Goal: Information Seeking & Learning: Check status

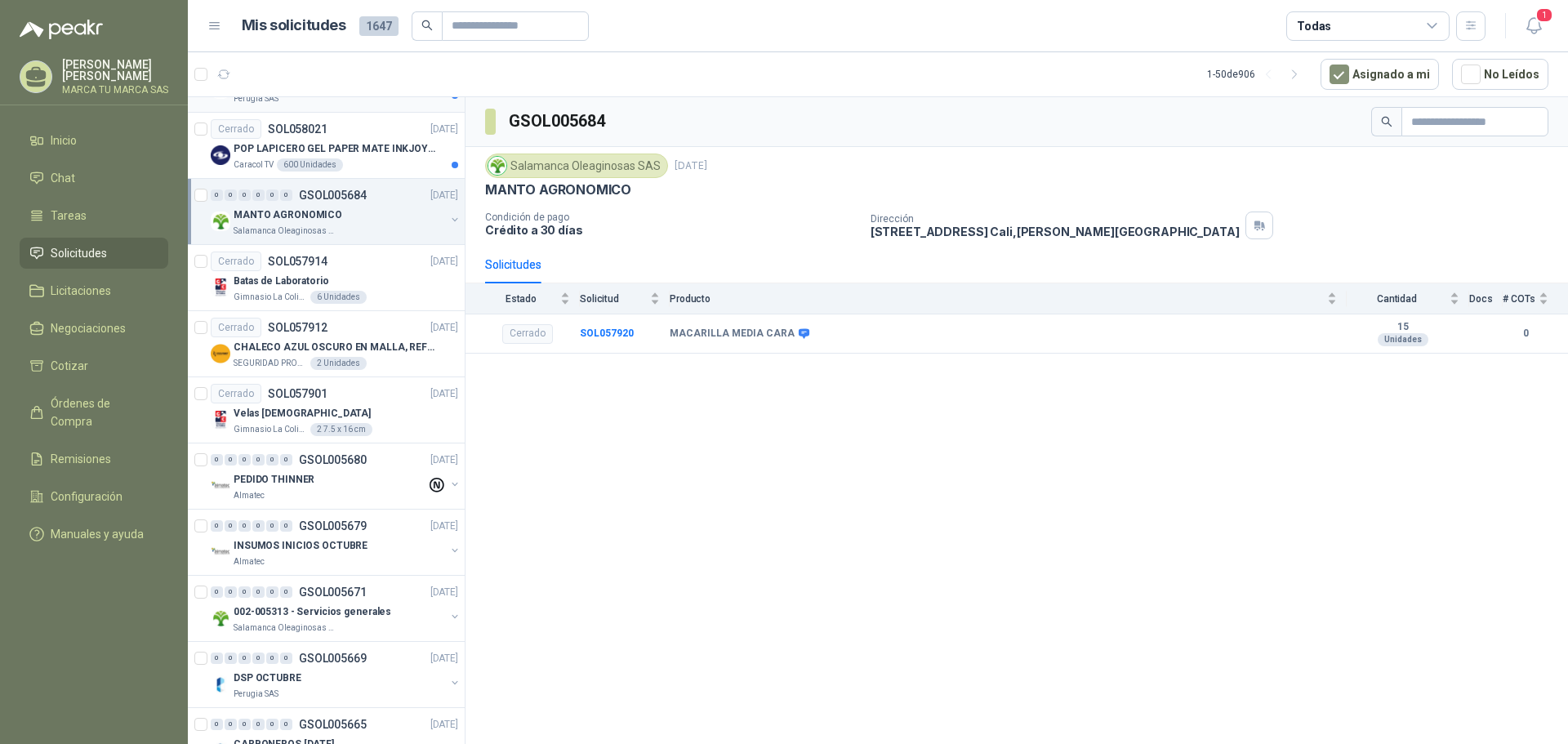
scroll to position [1143, 0]
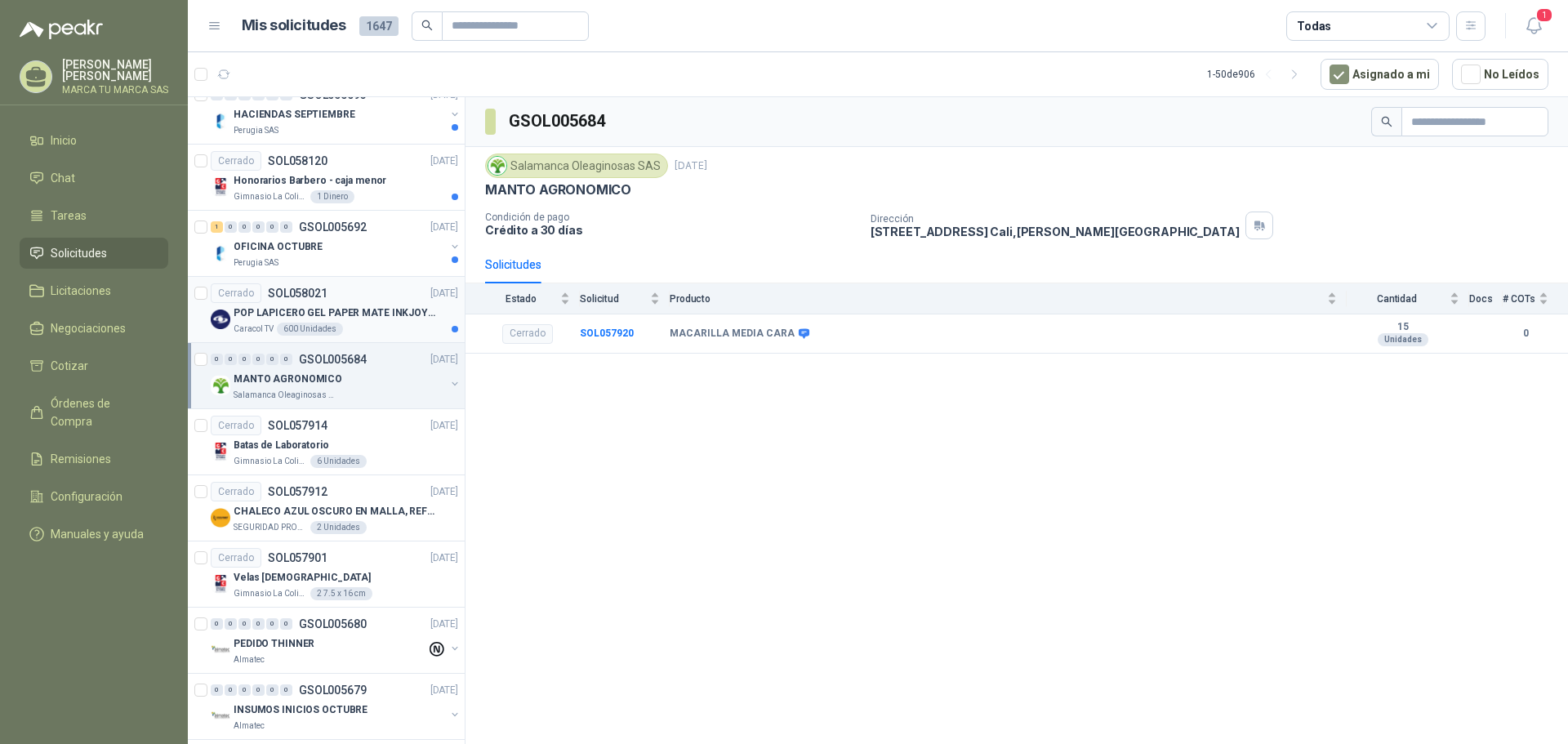
click at [367, 320] on p "POP LAPICERO GEL PAPER MATE INKJOY 0.7 (Revisar el adjunto)" at bounding box center [335, 313] width 204 height 16
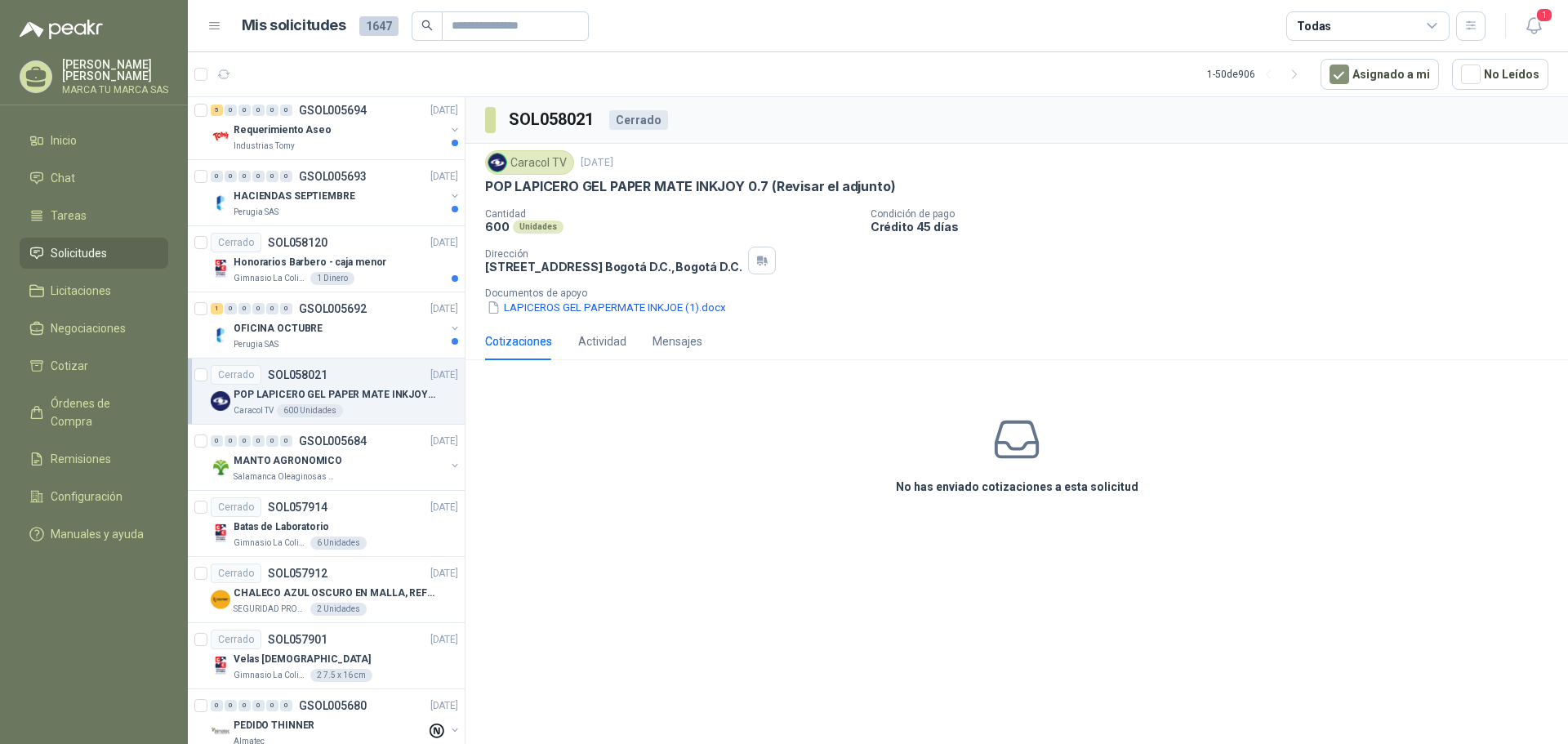
scroll to position [979, 0]
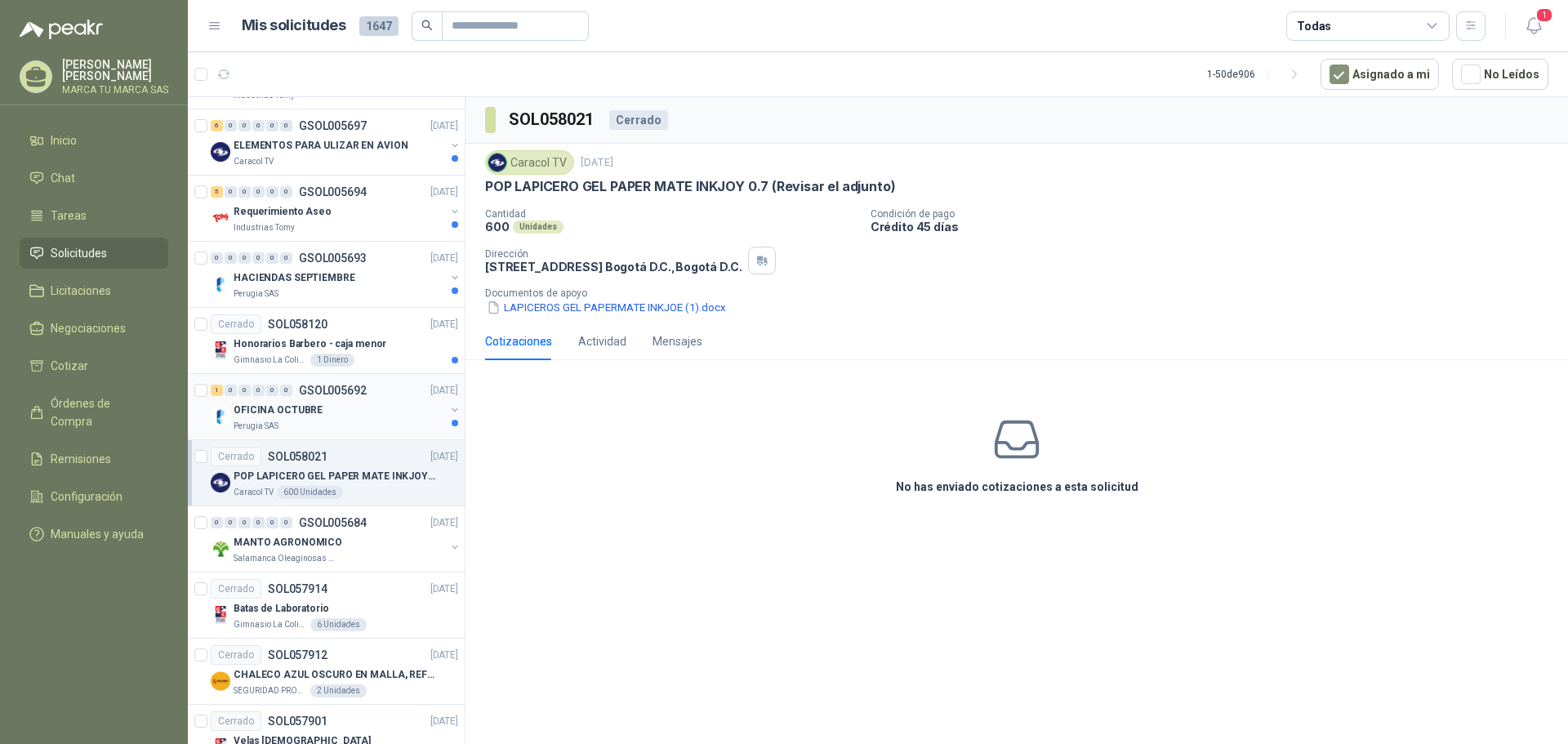
click at [392, 424] on div "Perugia SAS" at bounding box center [339, 426] width 212 height 13
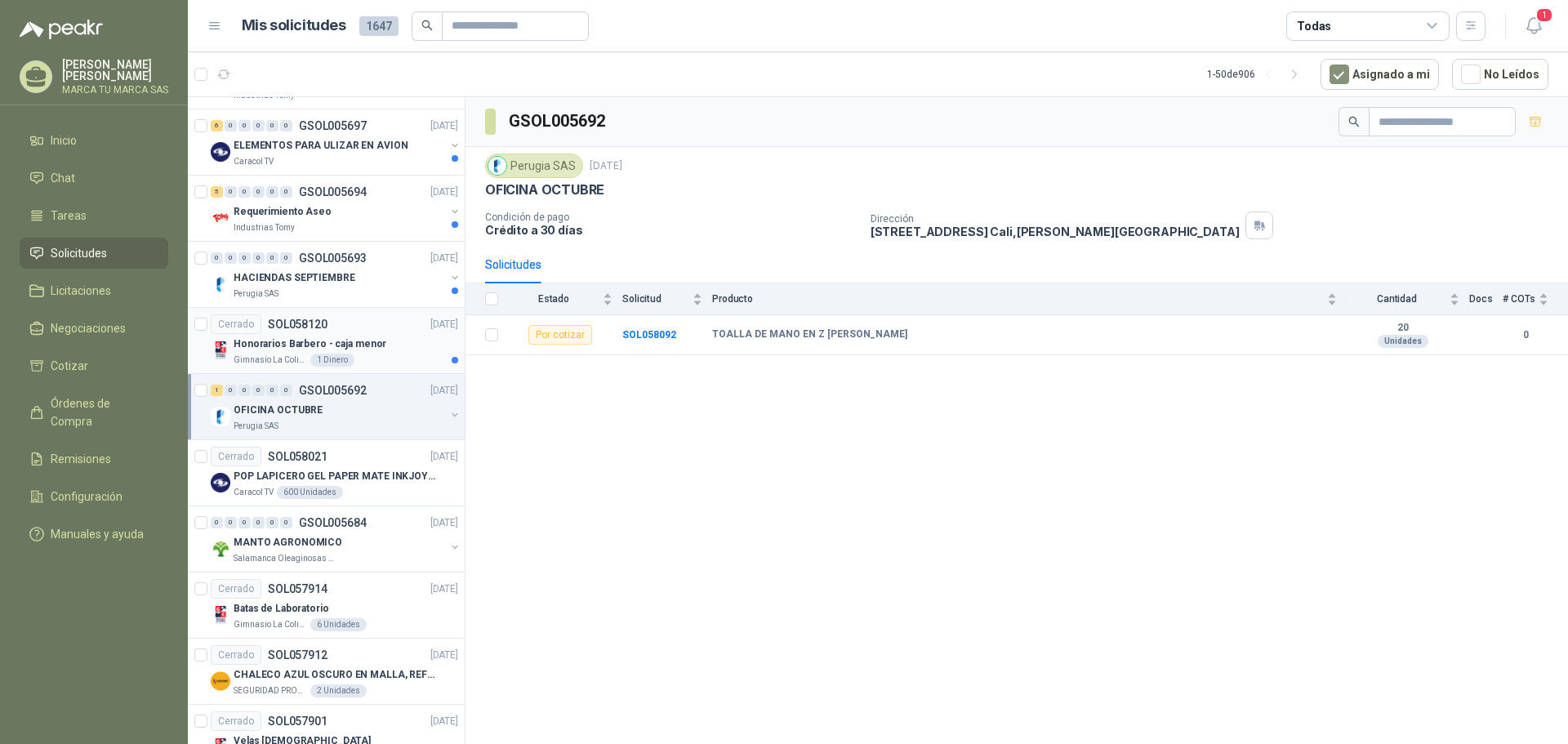
click at [394, 341] on div "Honorarios Barbero - caja menor" at bounding box center [346, 344] width 225 height 20
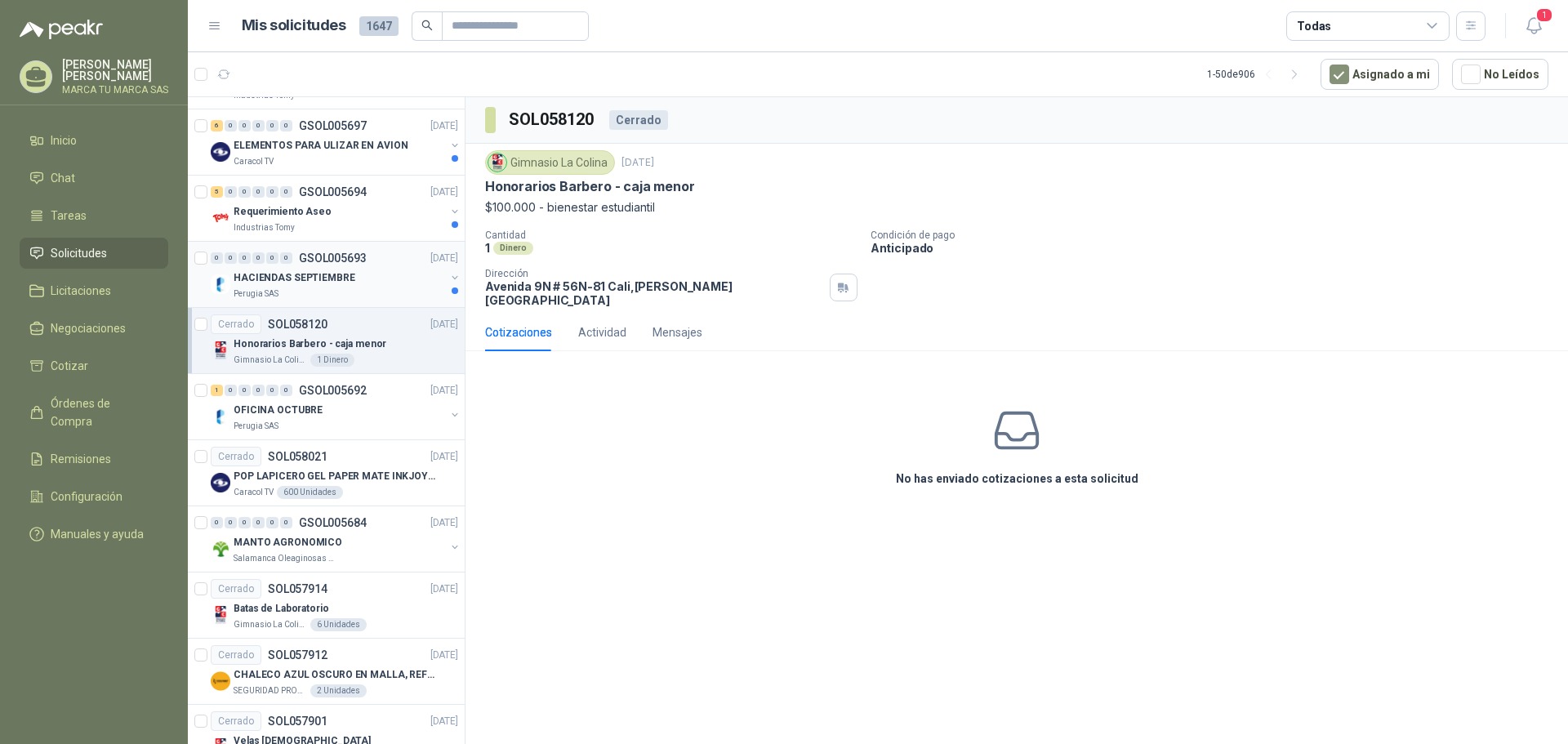
click at [382, 285] on div "HACIENDAS SEPTIEMBRE" at bounding box center [339, 278] width 212 height 20
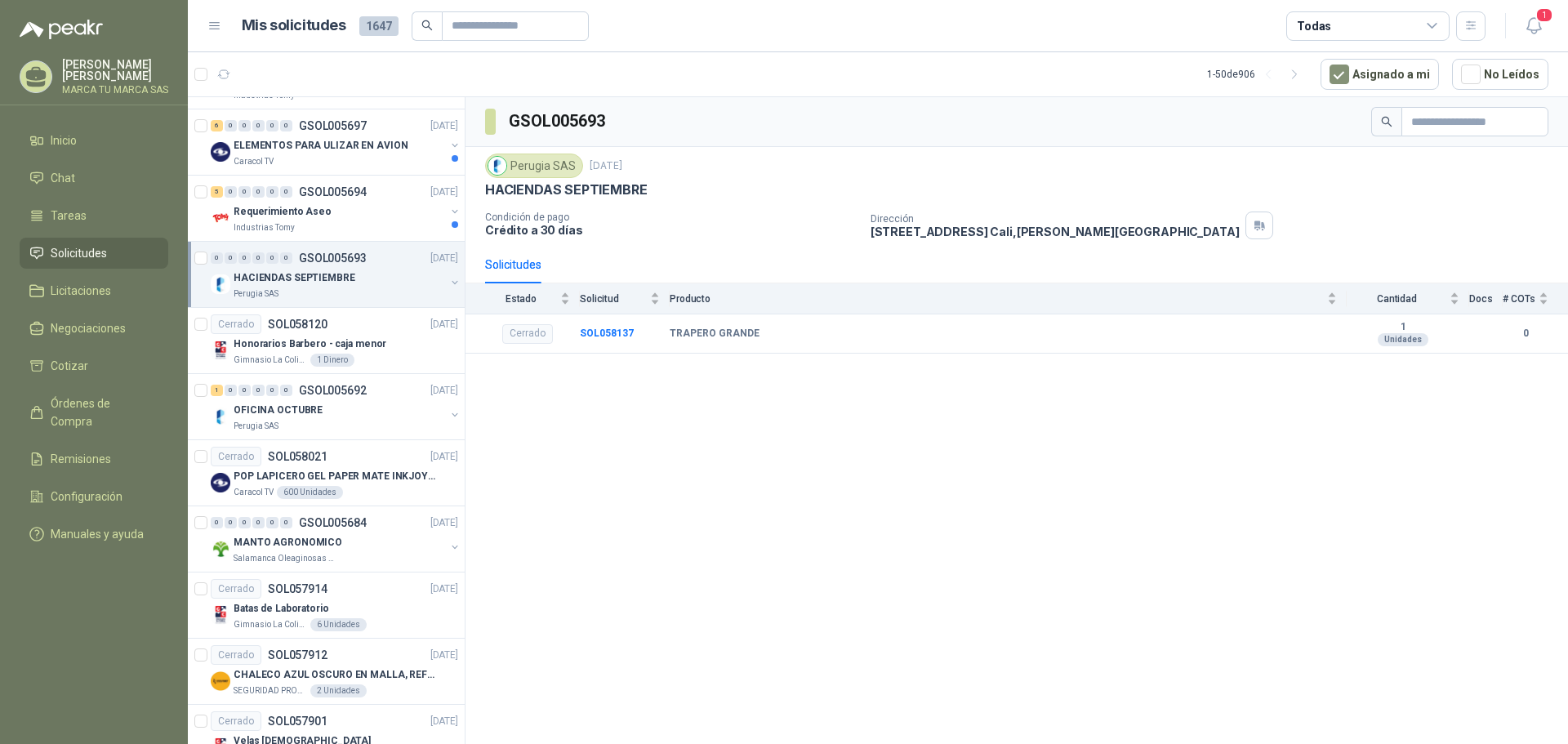
scroll to position [898, 0]
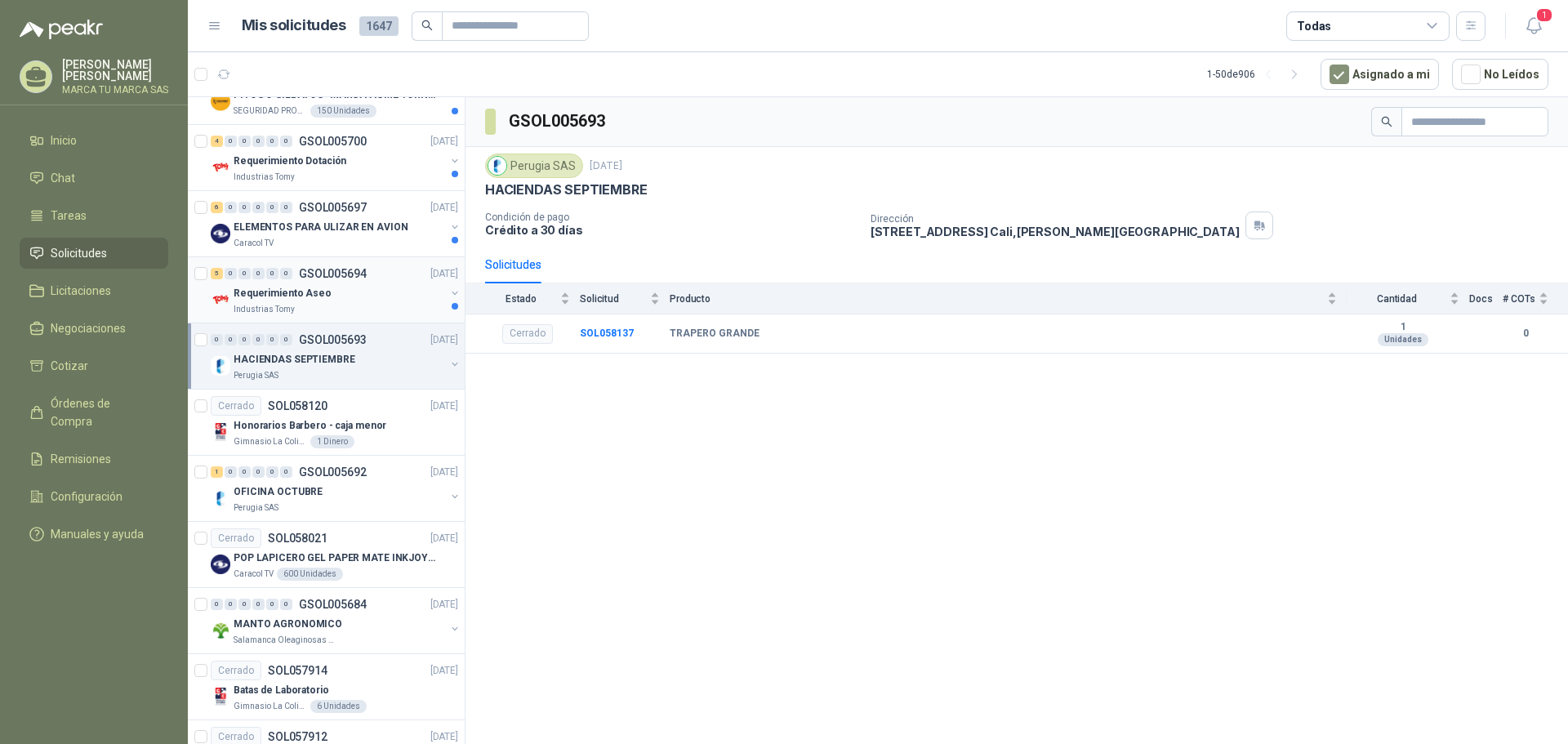
click at [384, 299] on div "Requerimiento Aseo" at bounding box center [339, 293] width 212 height 20
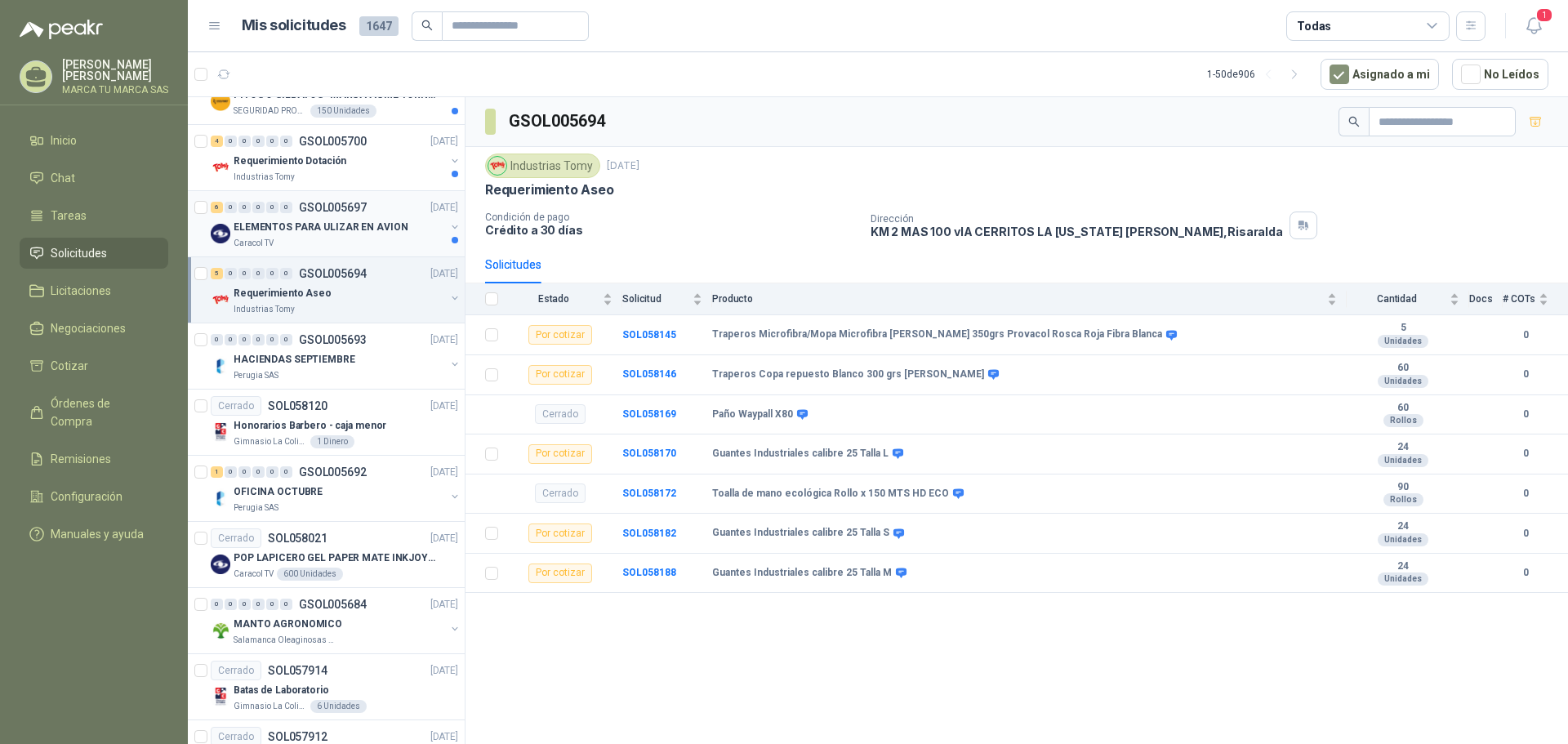
click at [391, 221] on p "ELEMENTOS PARA ULIZAR EN AVION" at bounding box center [320, 227] width 174 height 16
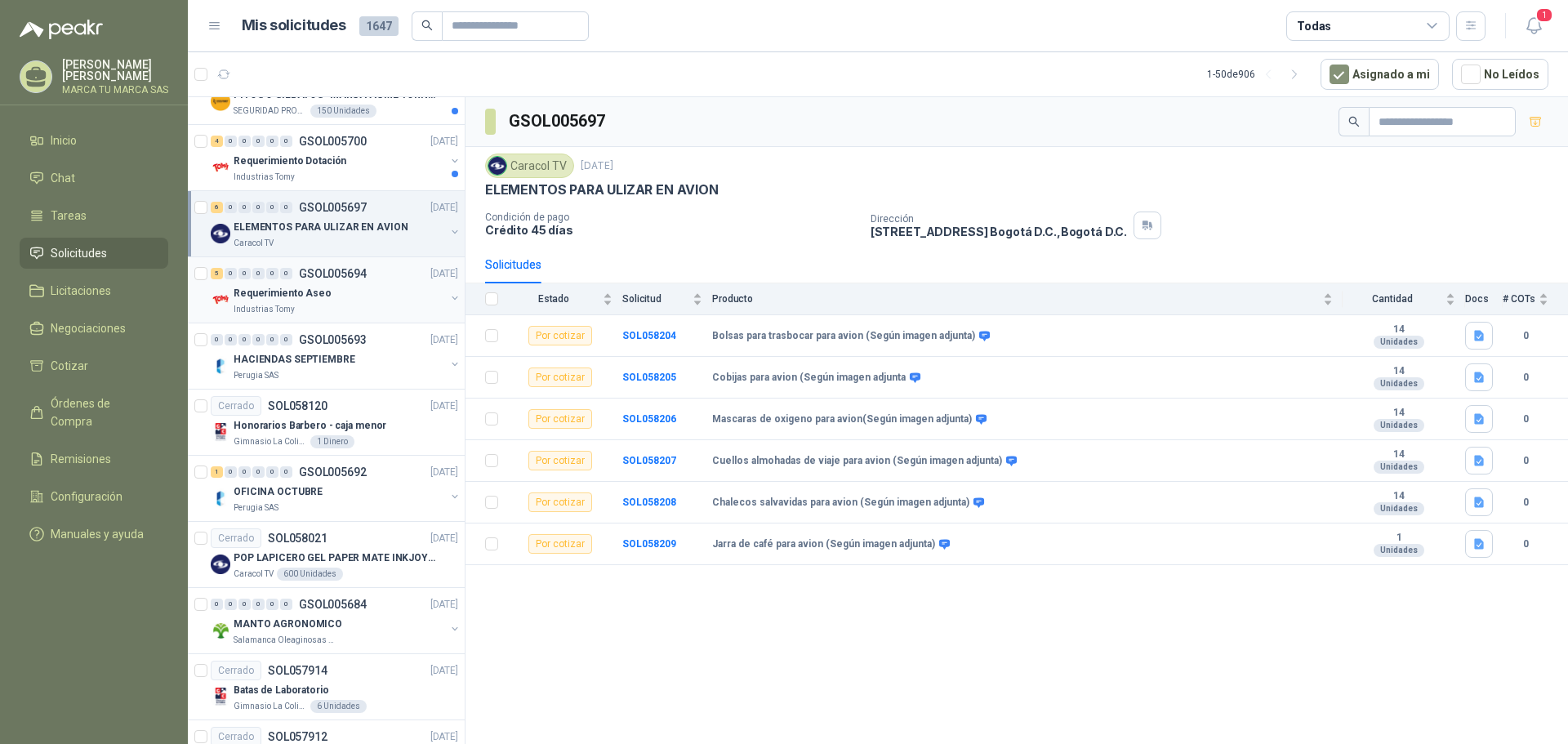
scroll to position [735, 0]
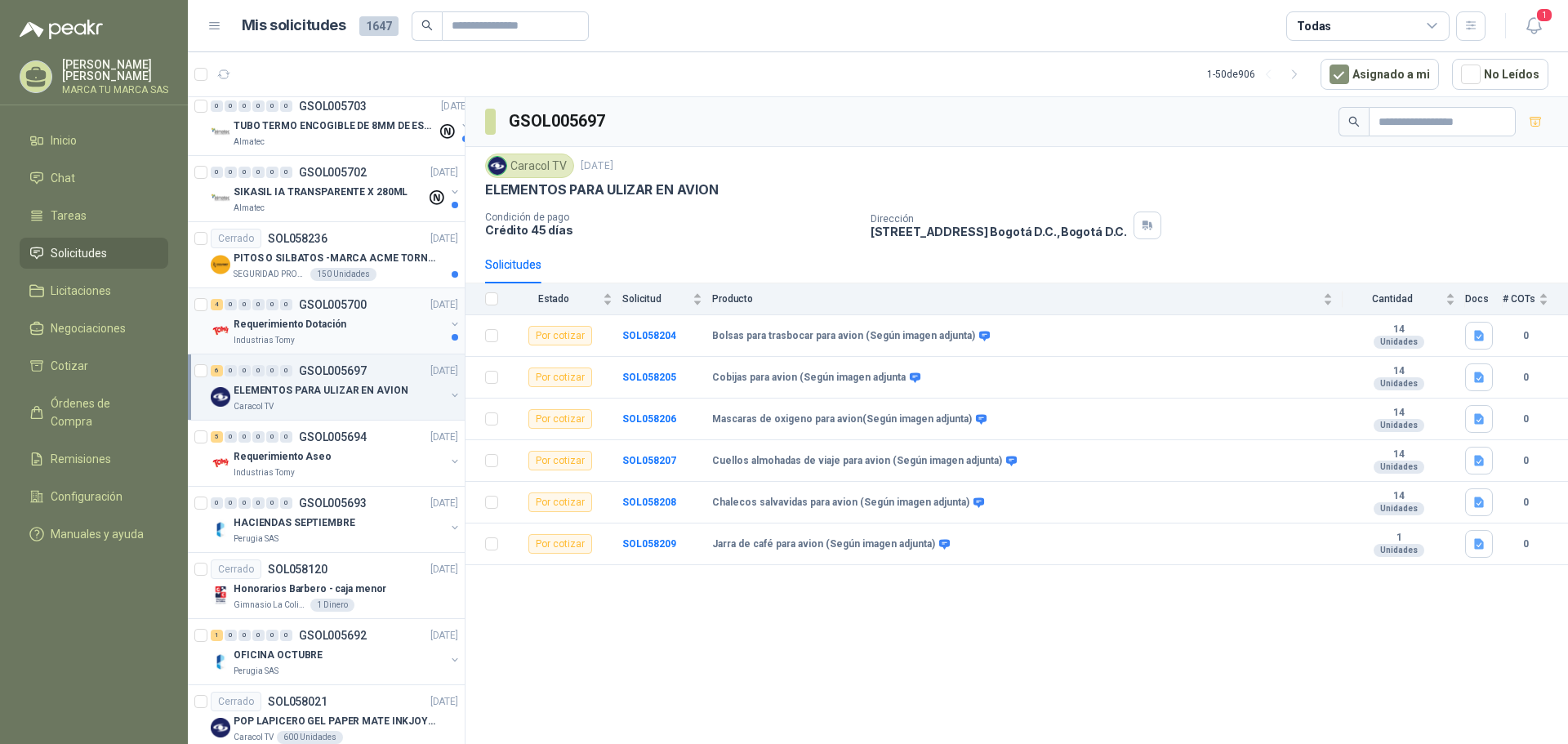
click at [383, 313] on div "4 0 0 0 0 0 GSOL005700 [DATE]" at bounding box center [336, 305] width 250 height 20
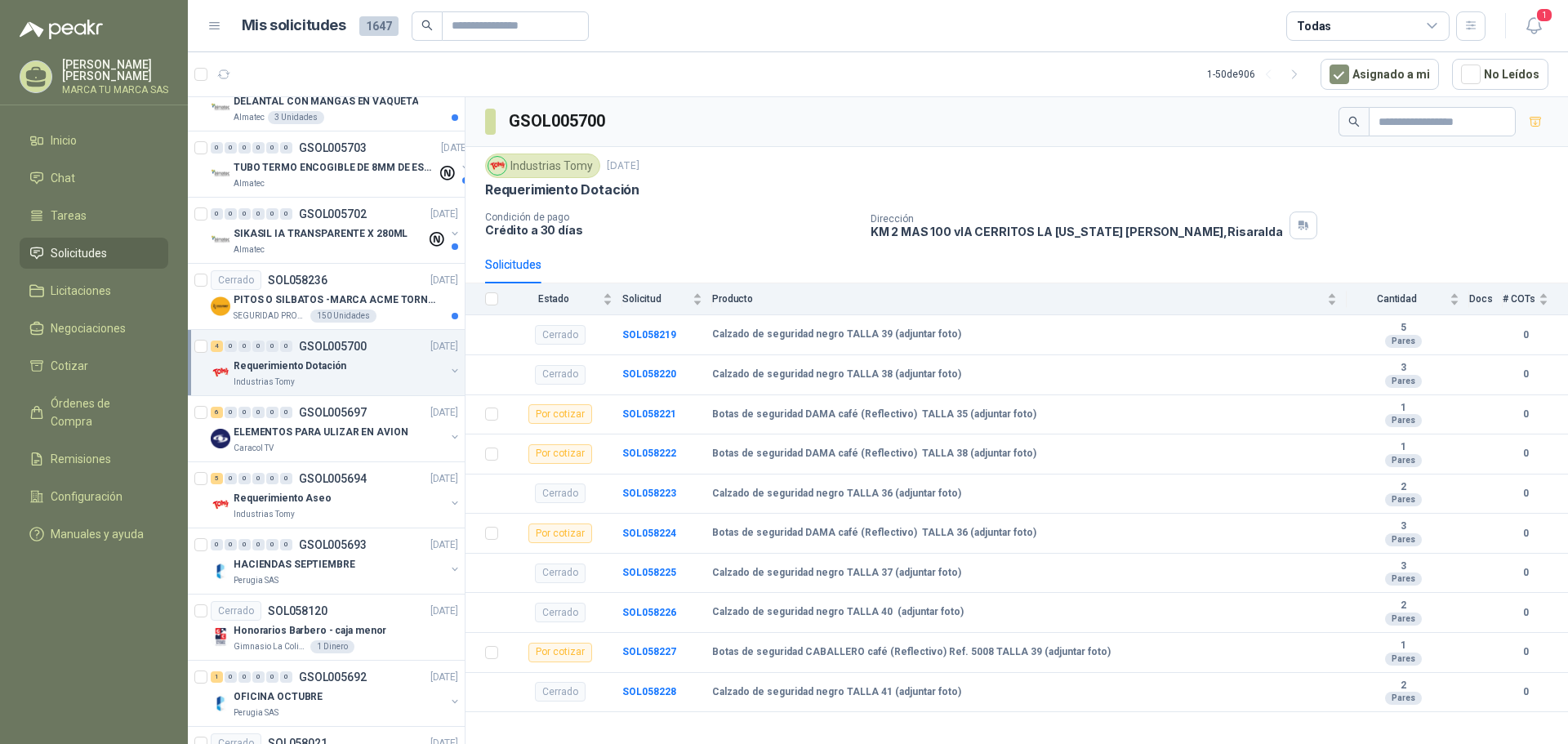
scroll to position [654, 0]
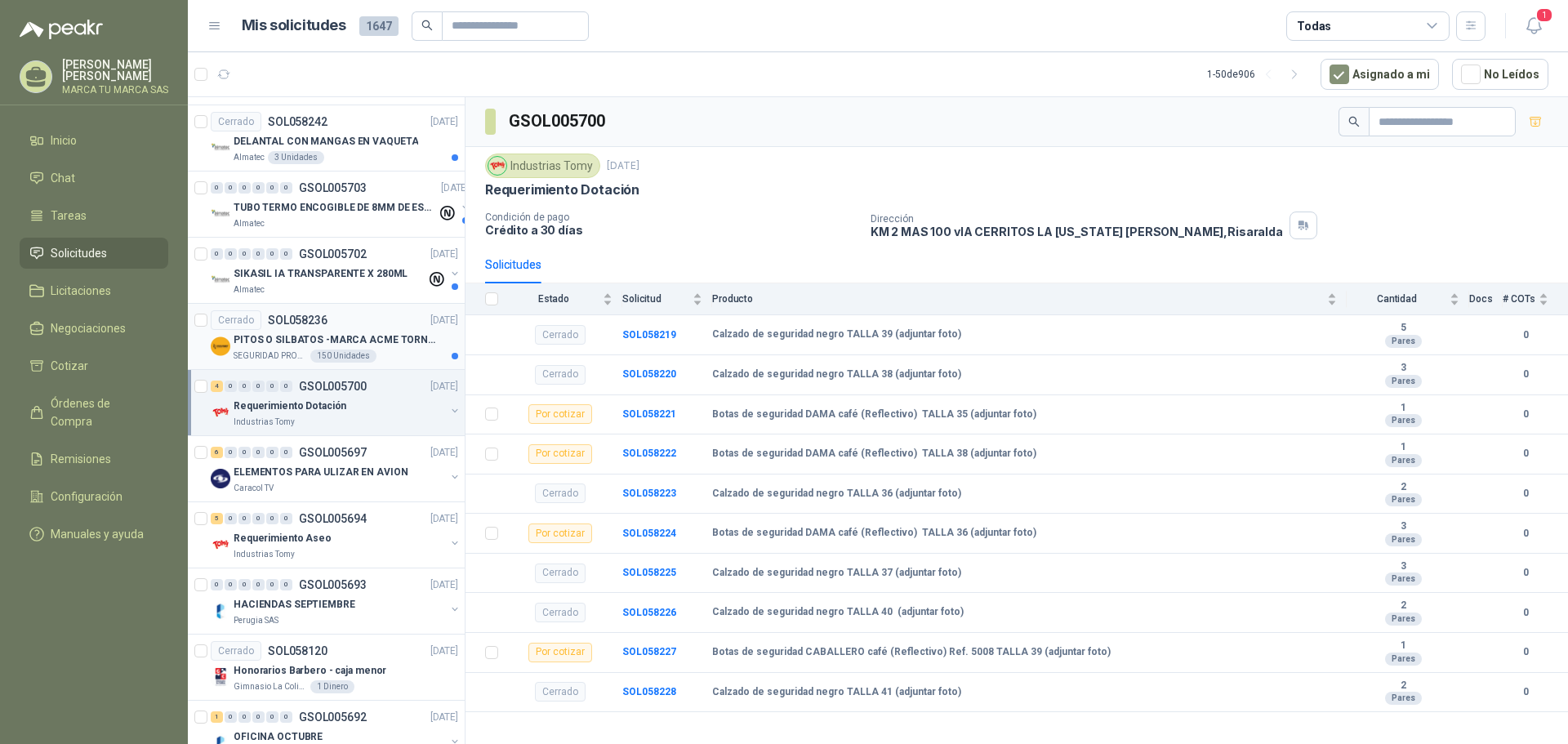
click at [388, 328] on div "Cerrado SOL058236 [DATE]" at bounding box center [334, 320] width 247 height 20
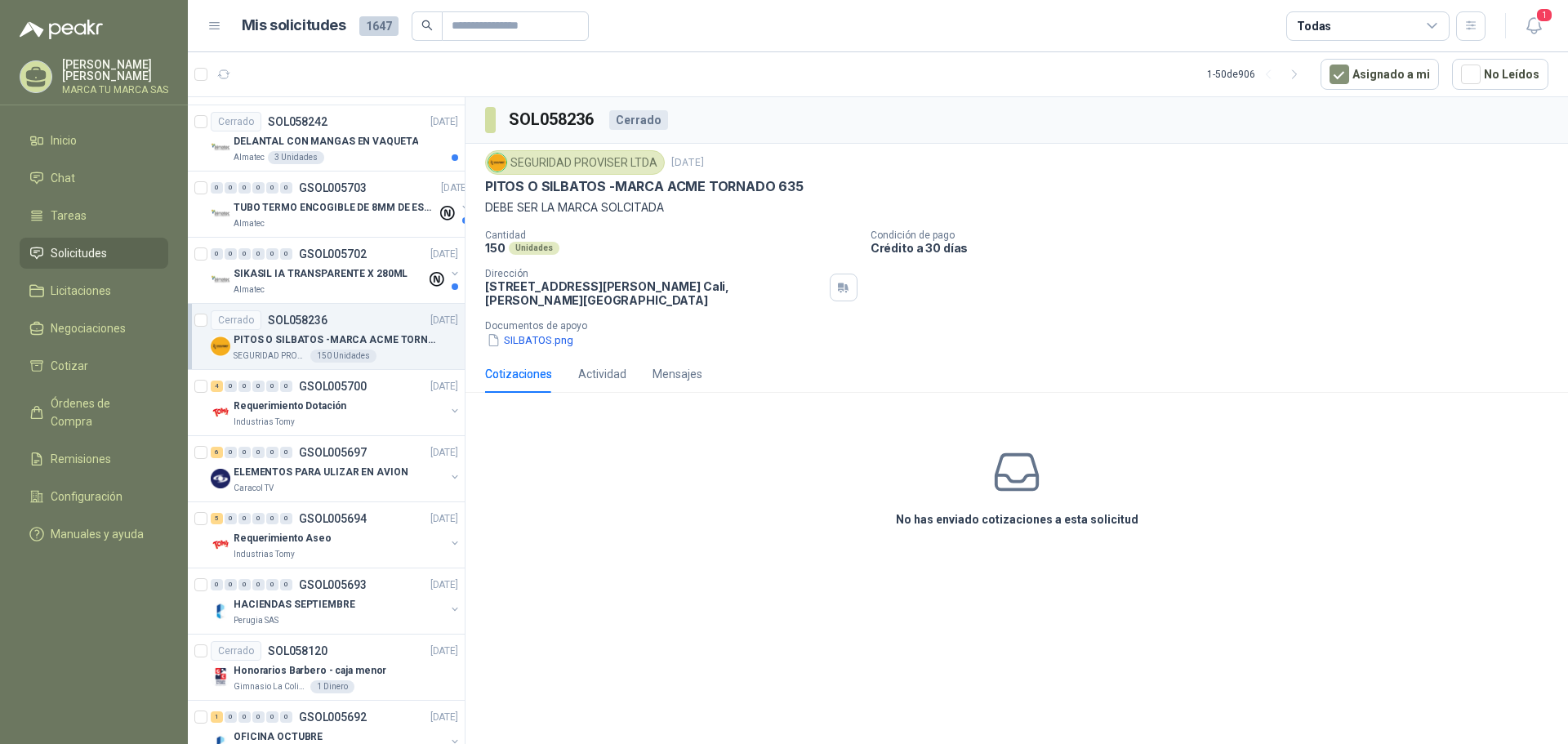
scroll to position [571, 0]
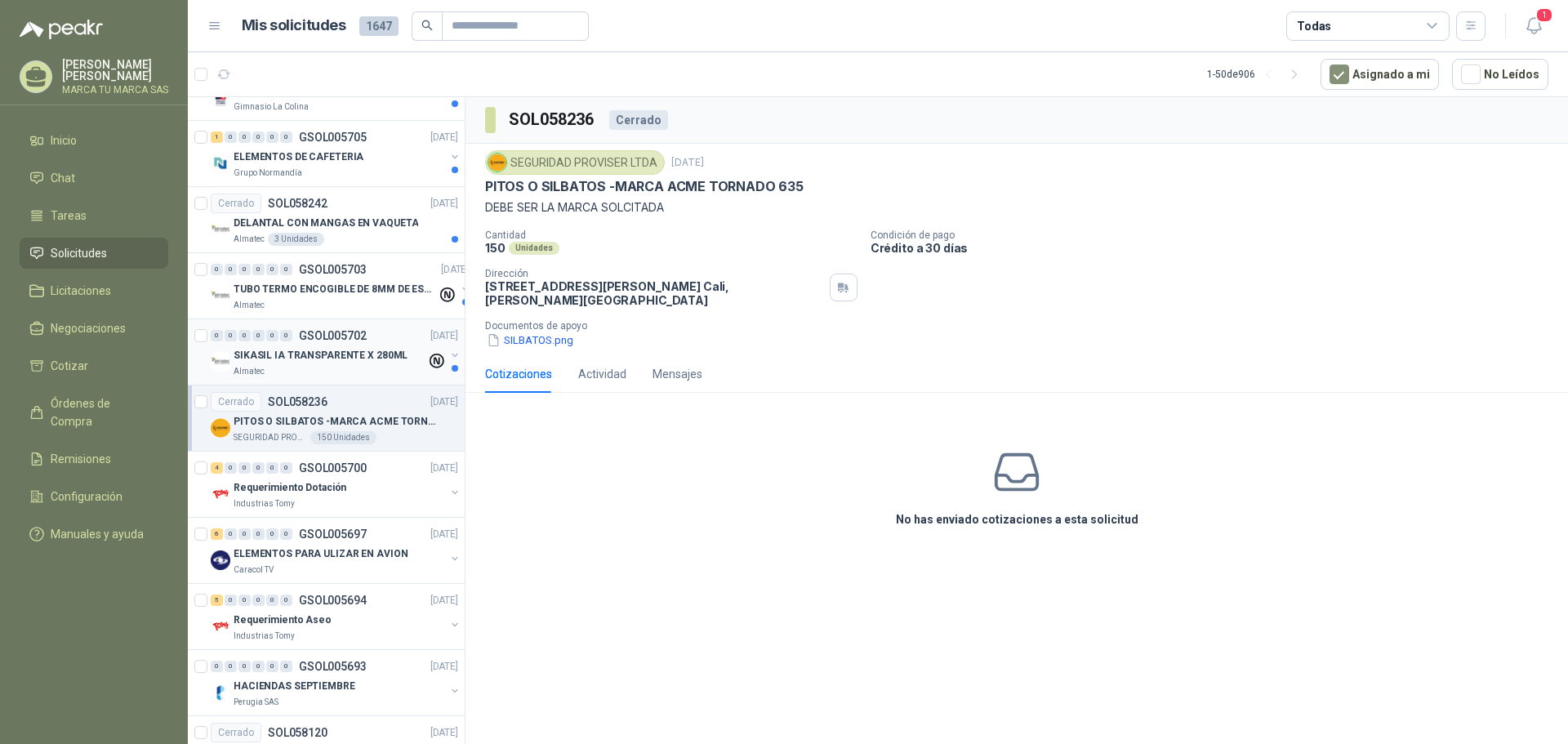
click at [375, 357] on p "SIKASIL IA TRANSPARENTE X 280ML" at bounding box center [320, 356] width 174 height 16
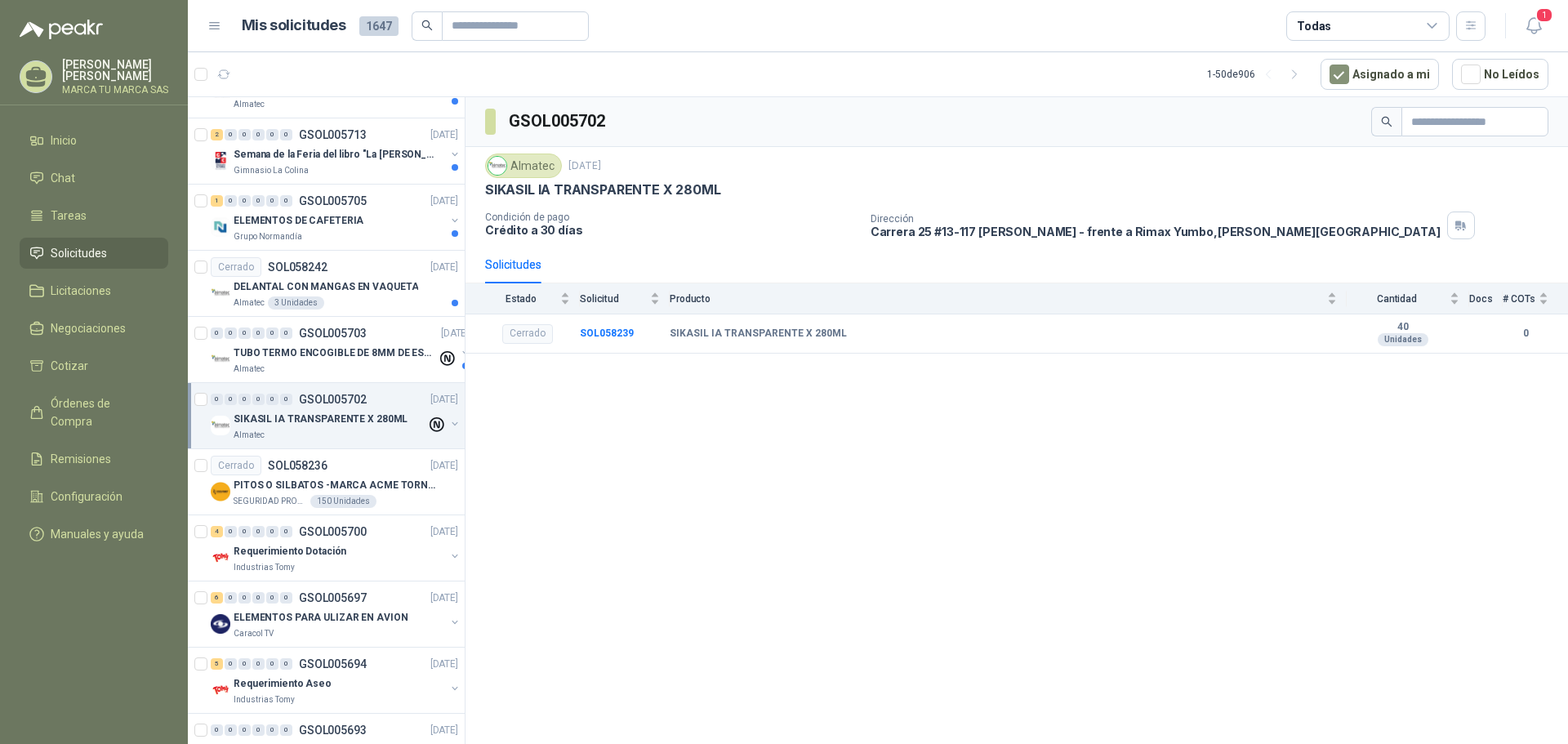
scroll to position [490, 0]
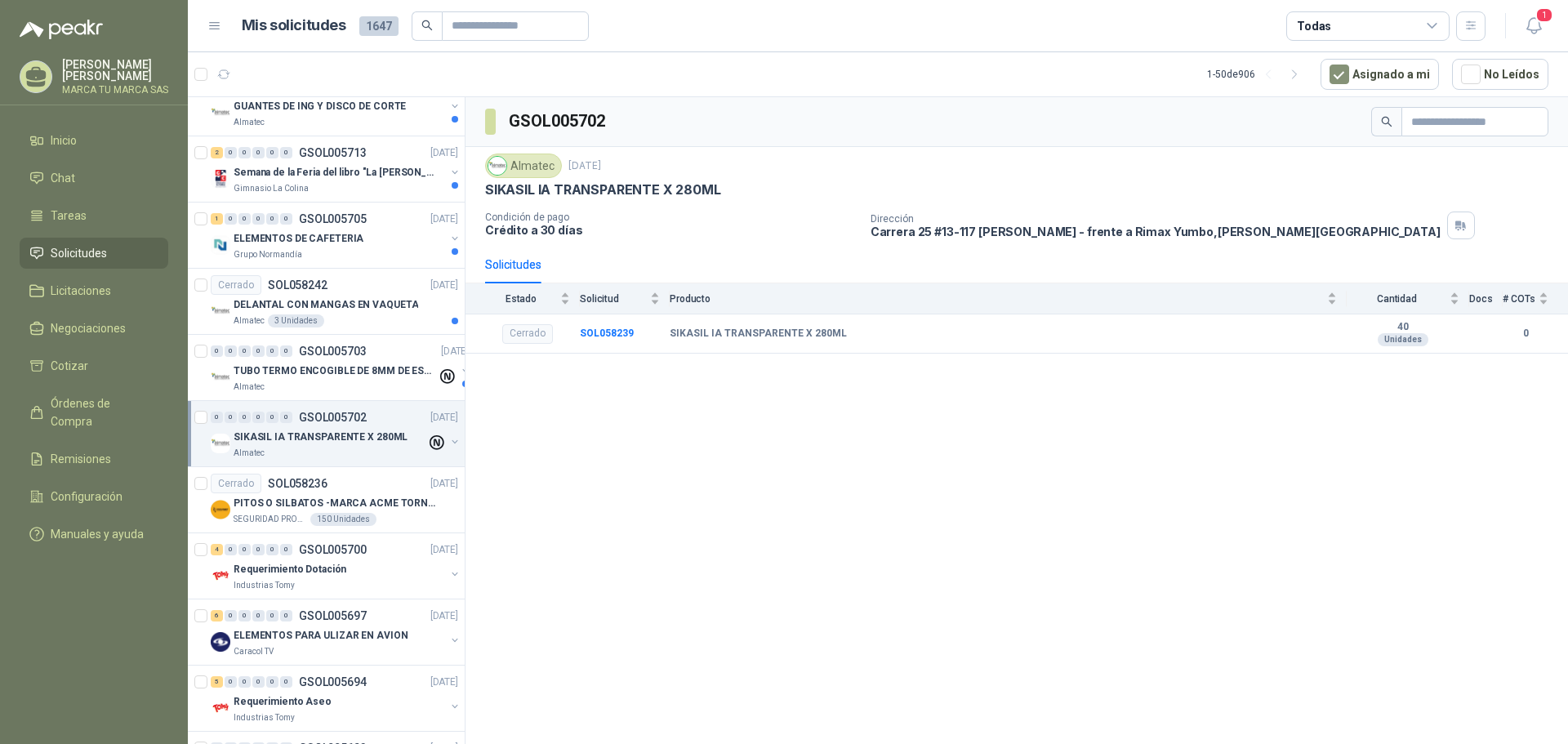
click at [374, 357] on div "0 0 0 0 0 0 GSOL005703 [DATE]" at bounding box center [341, 352] width 261 height 20
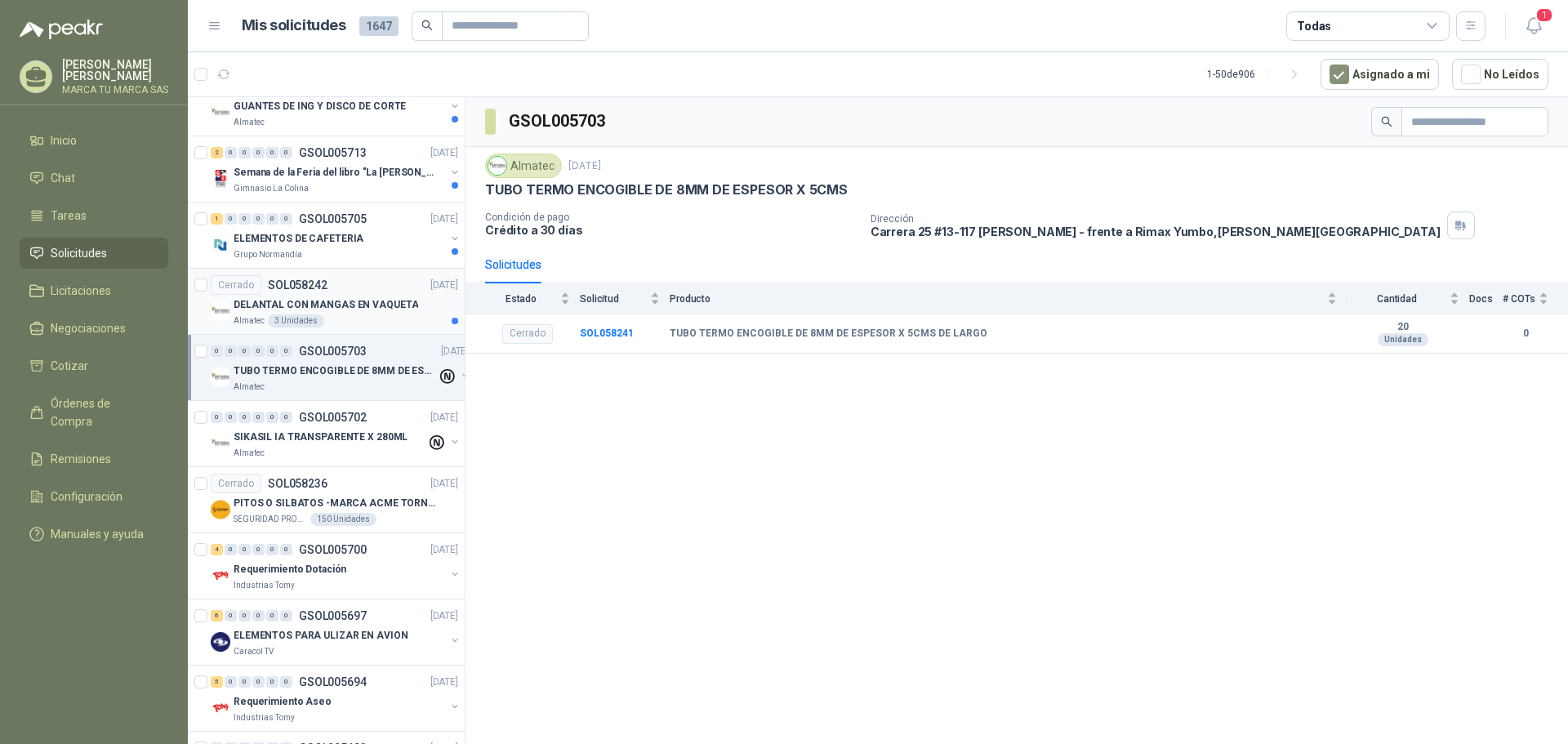
click at [370, 313] on div "DELANTAL CON MANGAS EN VAQUETA" at bounding box center [346, 305] width 225 height 20
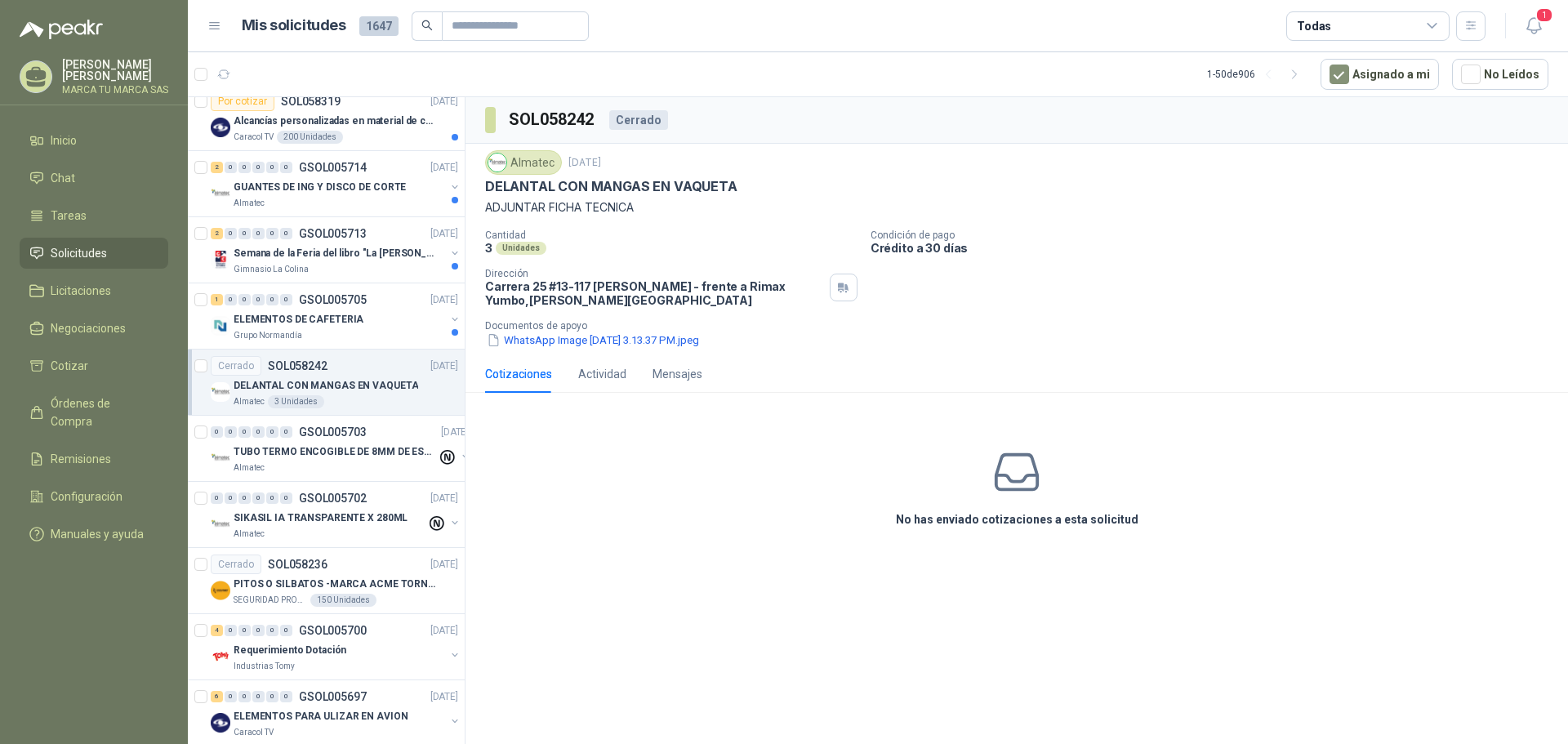
scroll to position [408, 0]
click at [376, 322] on div "ELEMENTOS DE CAFETERIA" at bounding box center [339, 320] width 212 height 20
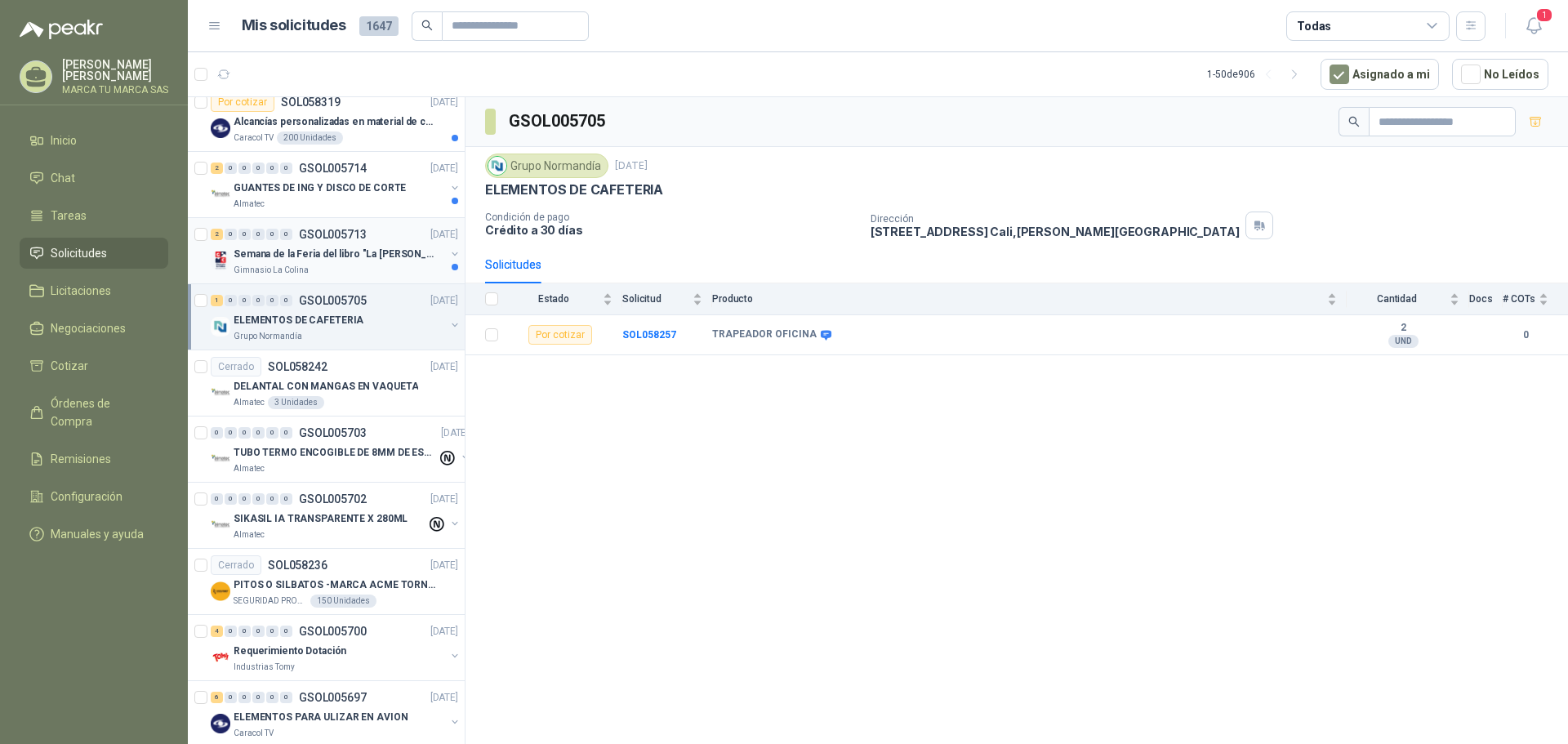
click at [376, 251] on p "Semana de la Feria del libro "La [PERSON_NAME]"" at bounding box center [335, 254] width 204 height 16
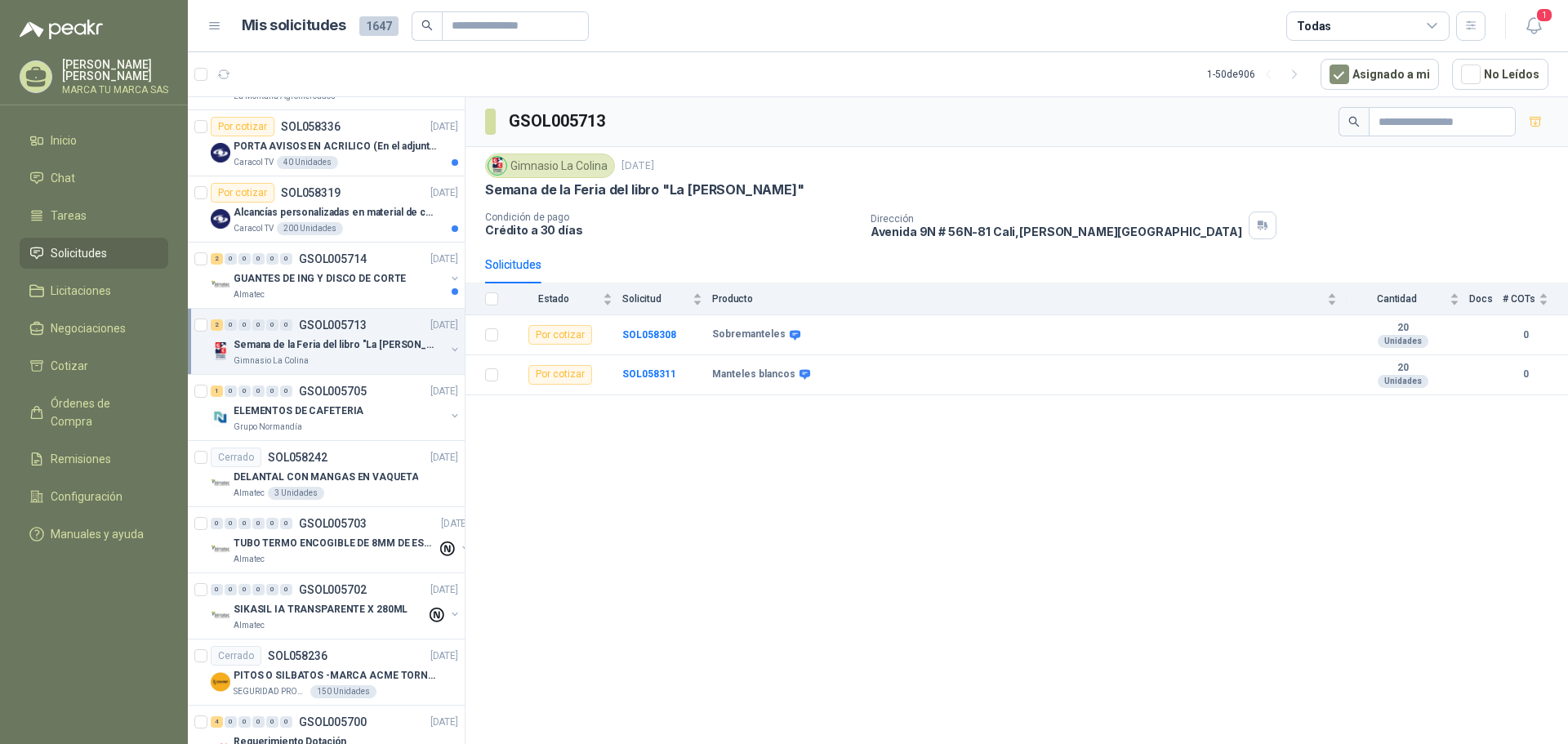
scroll to position [163, 0]
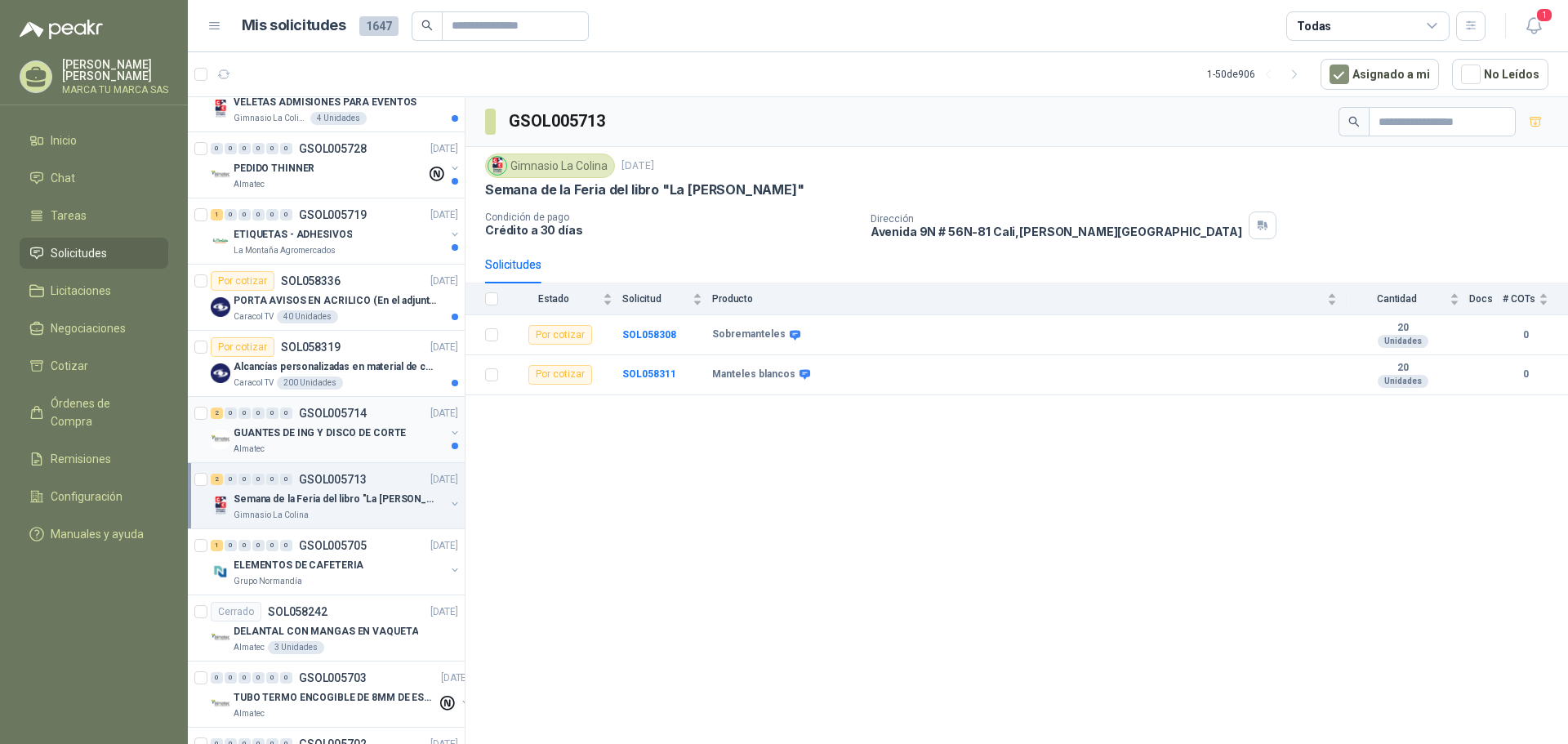
click at [363, 434] on p "GUANTES DE ING Y DISCO DE CORTE" at bounding box center [319, 433] width 172 height 16
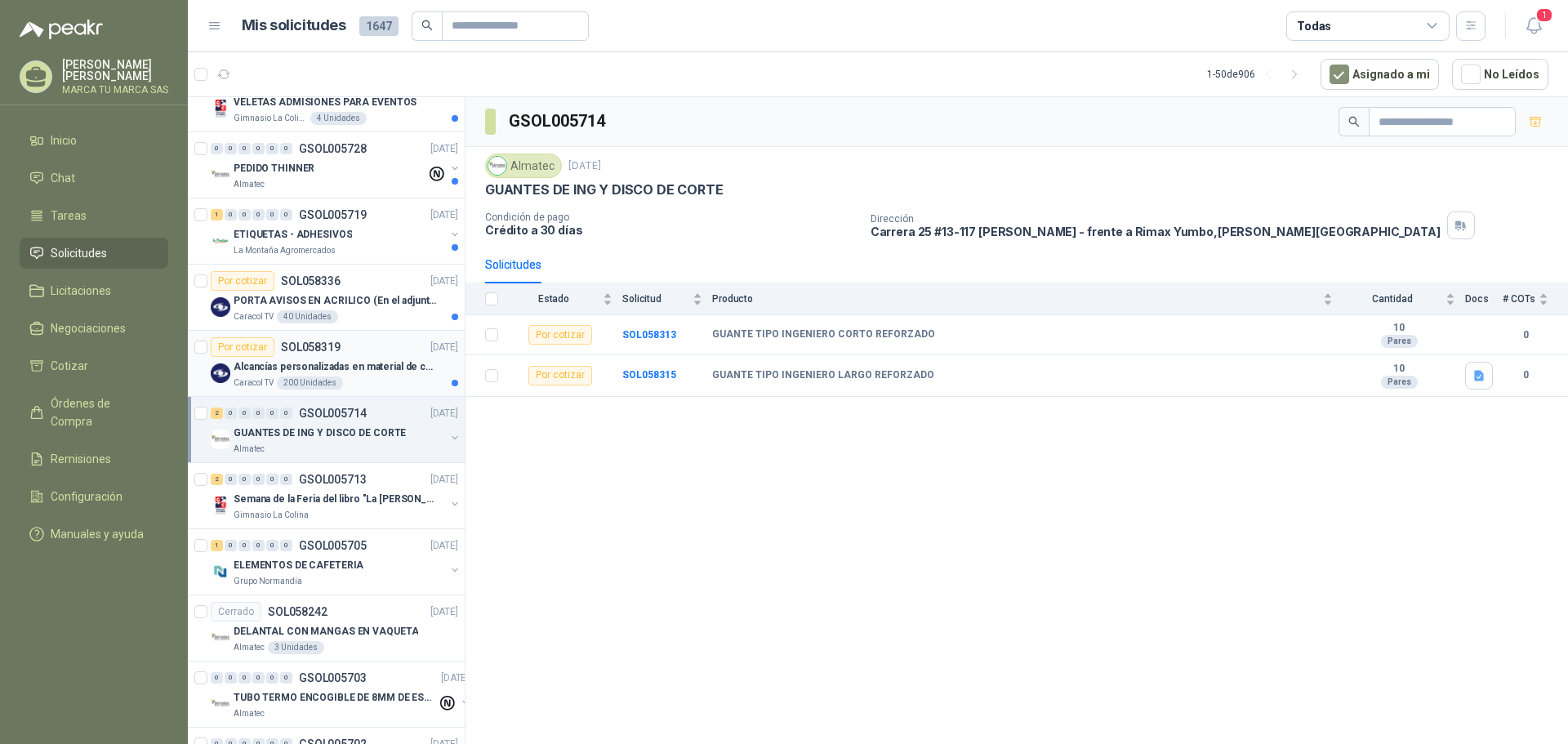
click at [379, 373] on p "Alcancías personalizadas en material de cerámica (VER ADJUNTO)" at bounding box center [335, 368] width 204 height 16
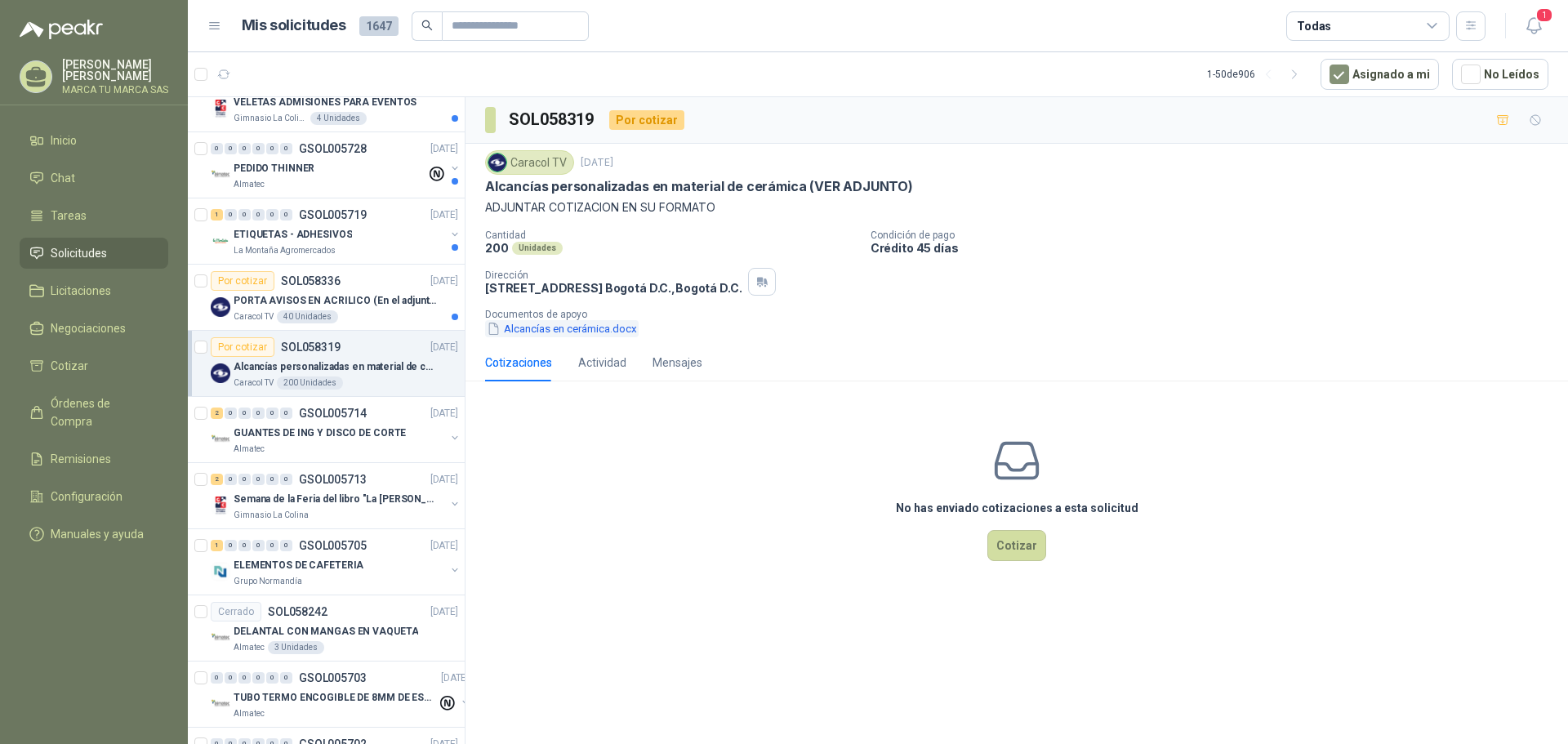
click at [612, 331] on button "Alcancías en cerámica.docx" at bounding box center [561, 328] width 154 height 17
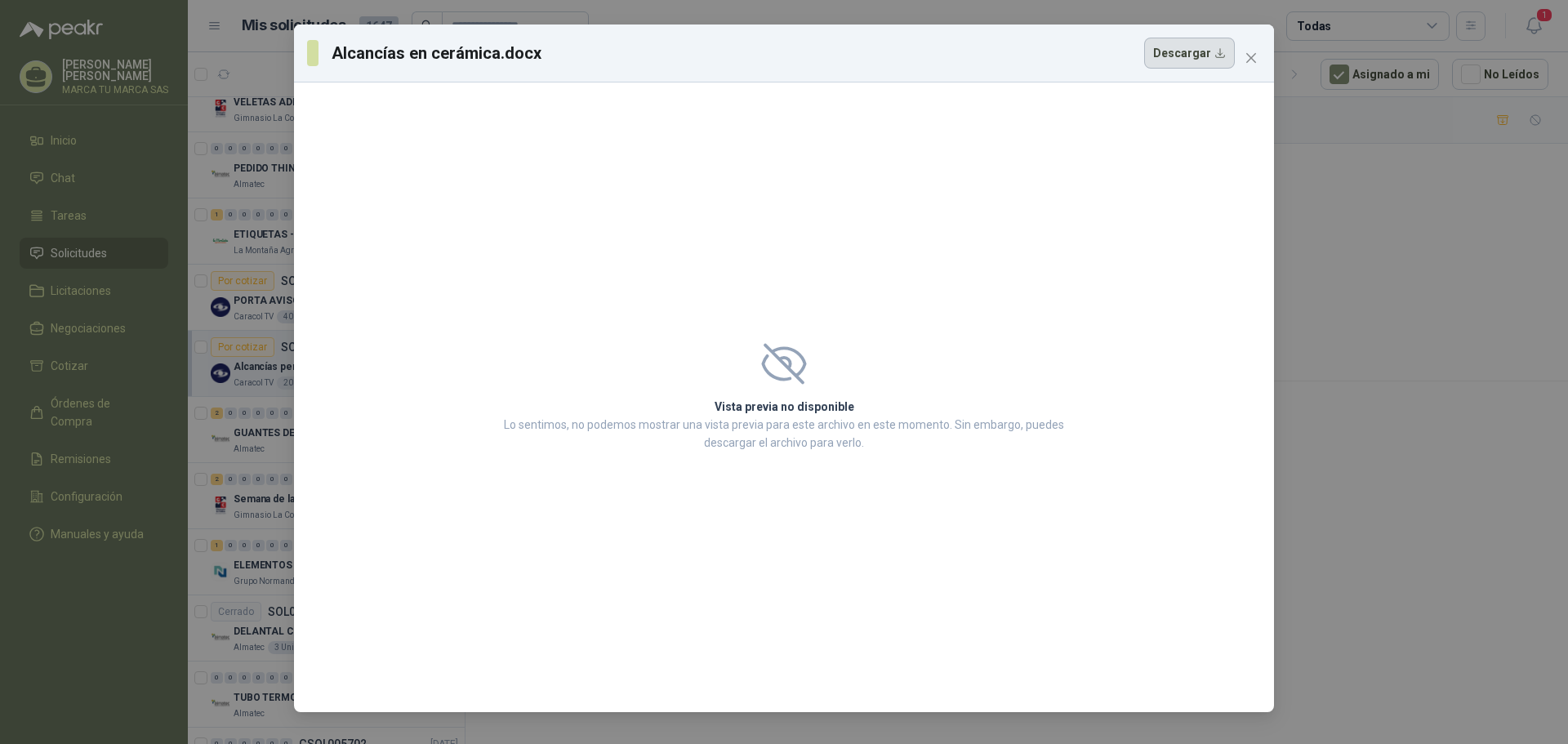
click at [1177, 52] on button "Descargar" at bounding box center [1189, 53] width 90 height 31
click at [1239, 56] on span "Close" at bounding box center [1251, 58] width 26 height 13
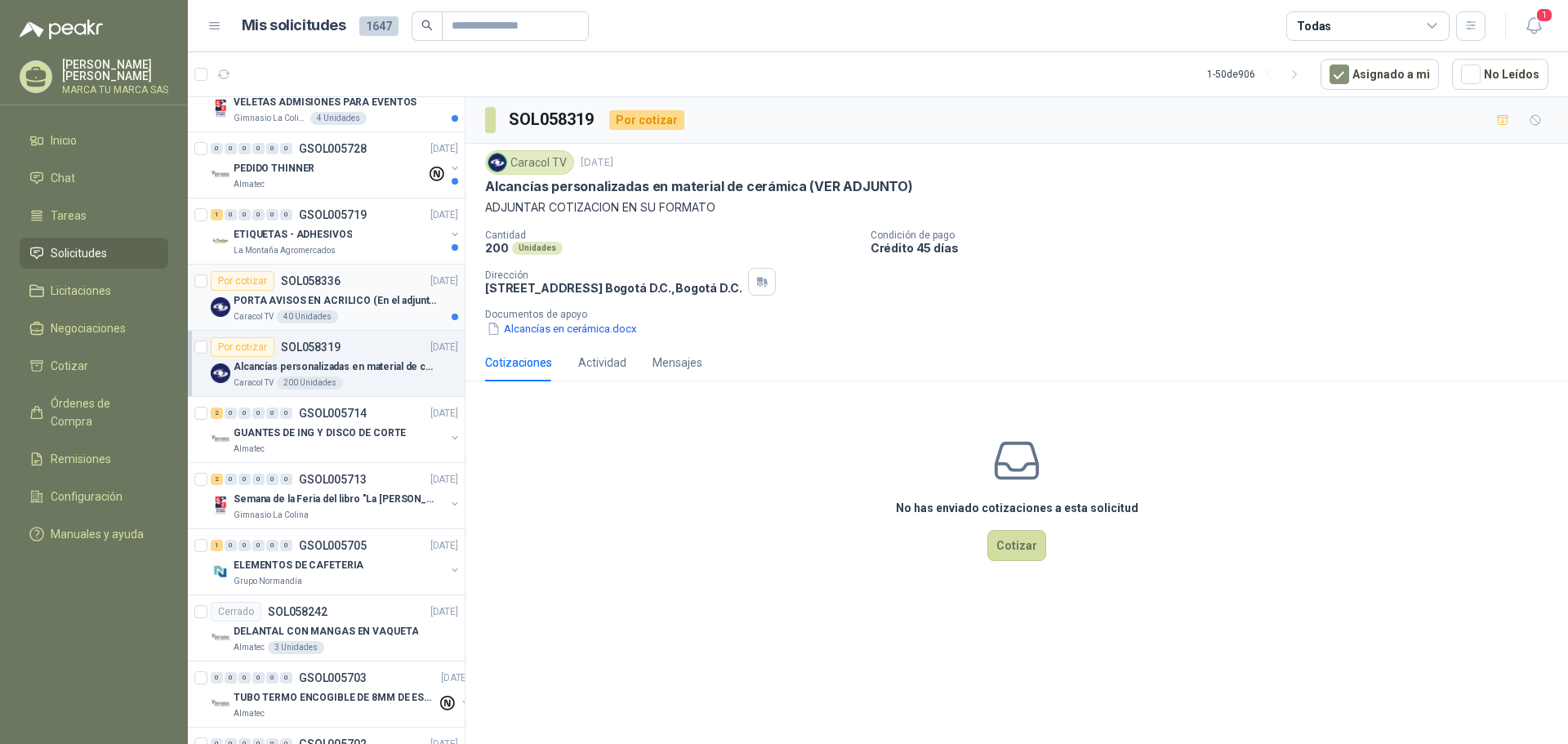
click at [370, 295] on p "PORTA AVISOS EN ACRILICO (En el adjunto mas informacion)" at bounding box center [335, 301] width 204 height 16
click at [624, 324] on button "BOLSILLO EN ACRILICO.docx" at bounding box center [563, 328] width 158 height 17
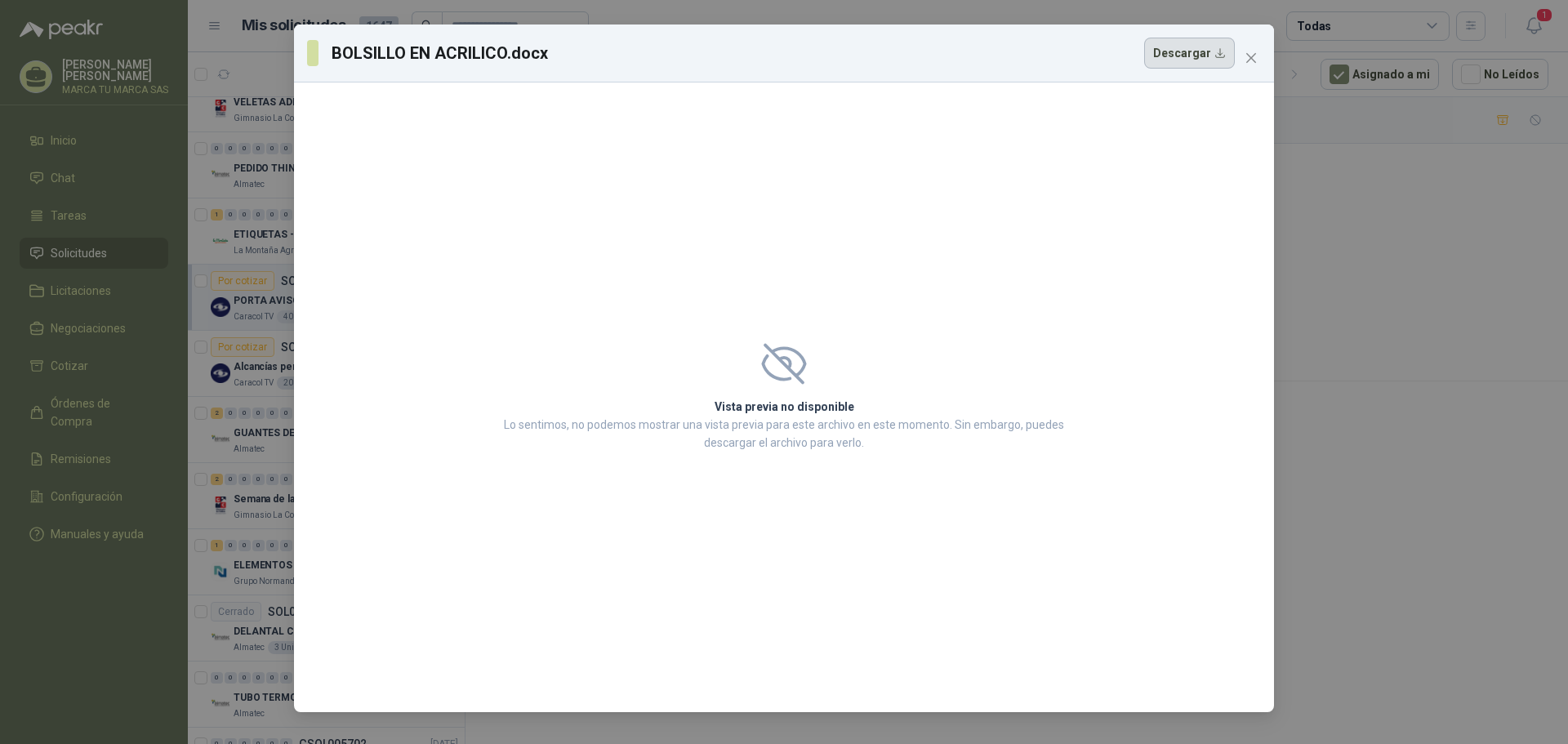
click at [1195, 57] on button "Descargar" at bounding box center [1189, 53] width 90 height 31
click at [1259, 53] on span "Close" at bounding box center [1251, 58] width 26 height 13
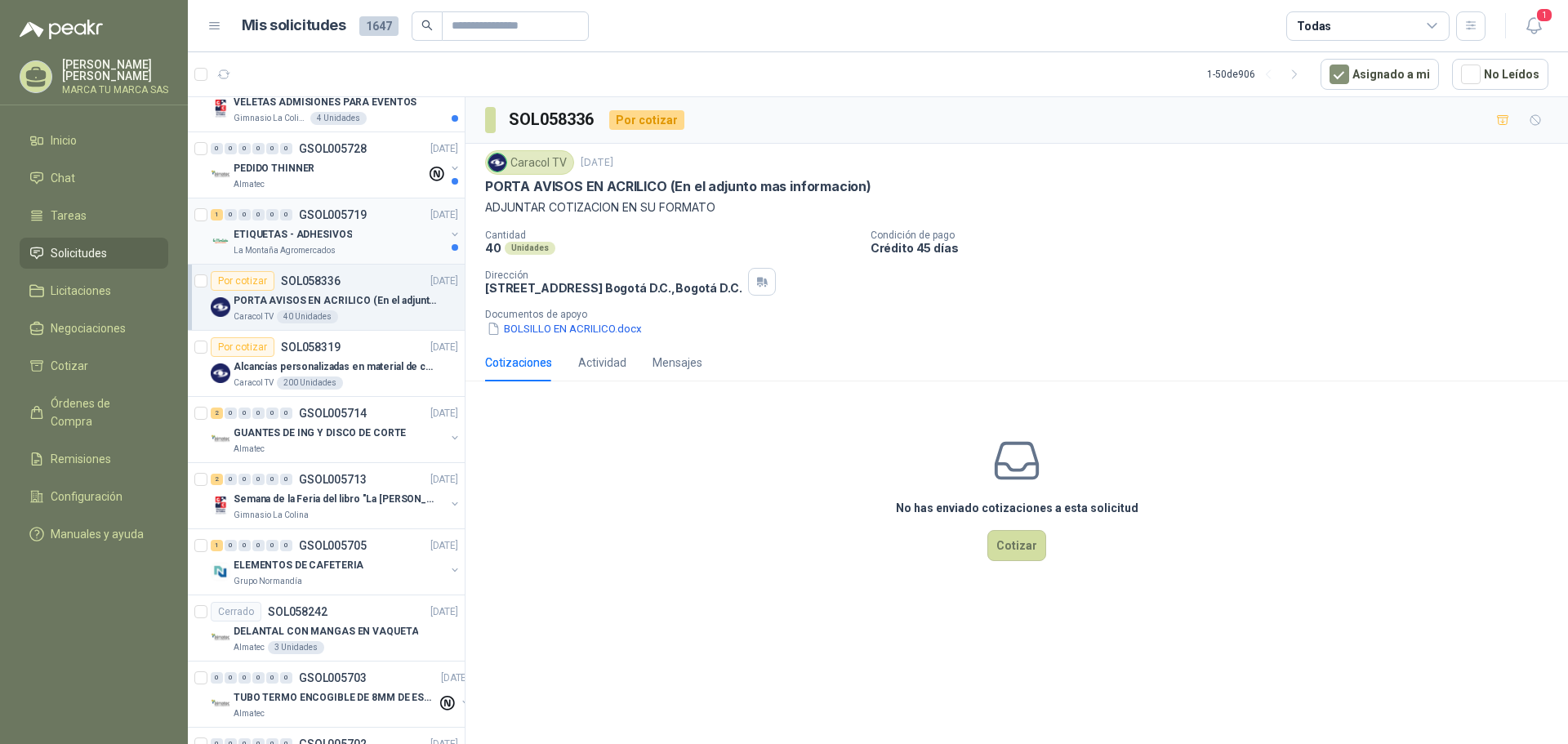
click at [372, 239] on div "ETIQUETAS - ADHESIVOS" at bounding box center [339, 234] width 212 height 20
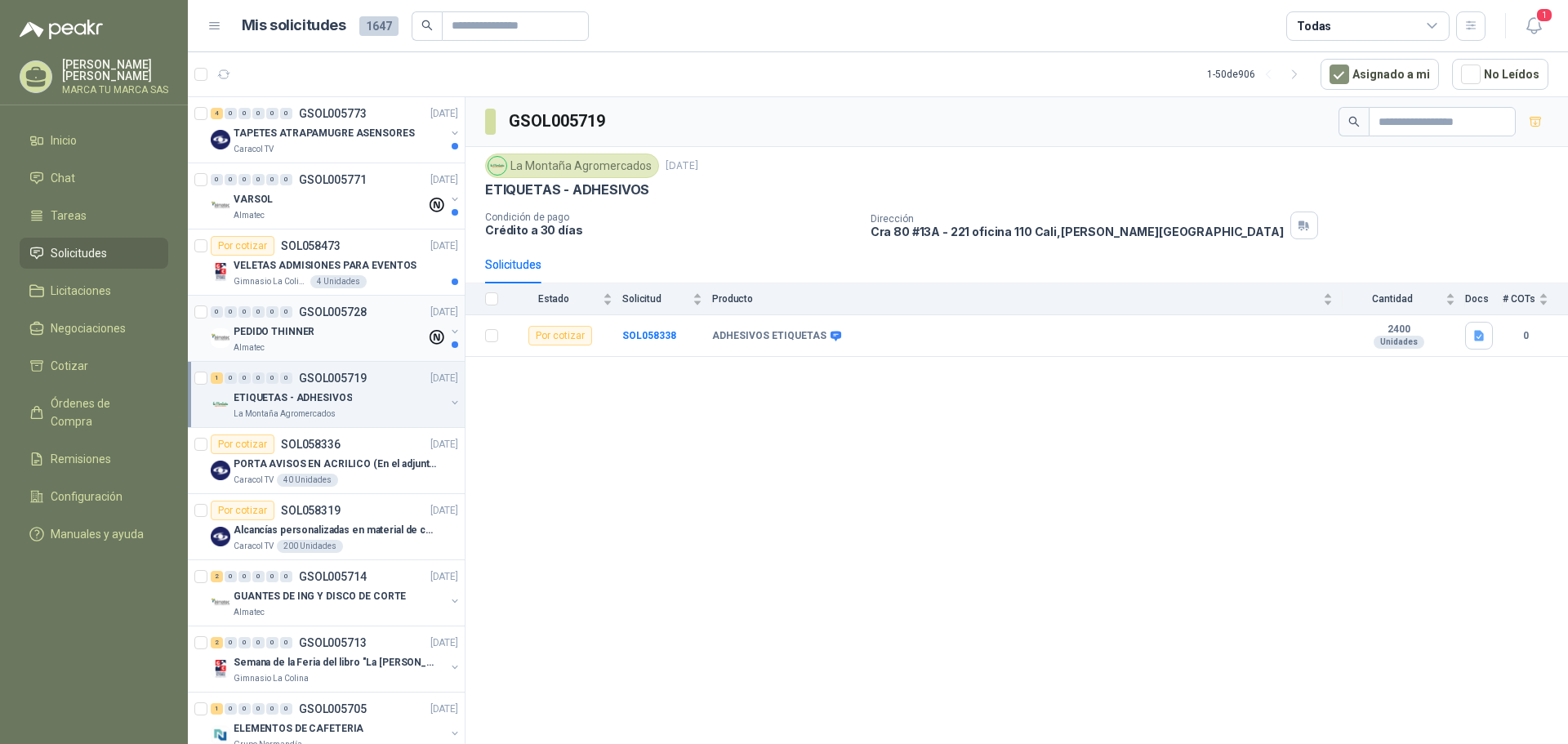
click at [352, 324] on div "PEDIDO THINNER" at bounding box center [330, 332] width 193 height 20
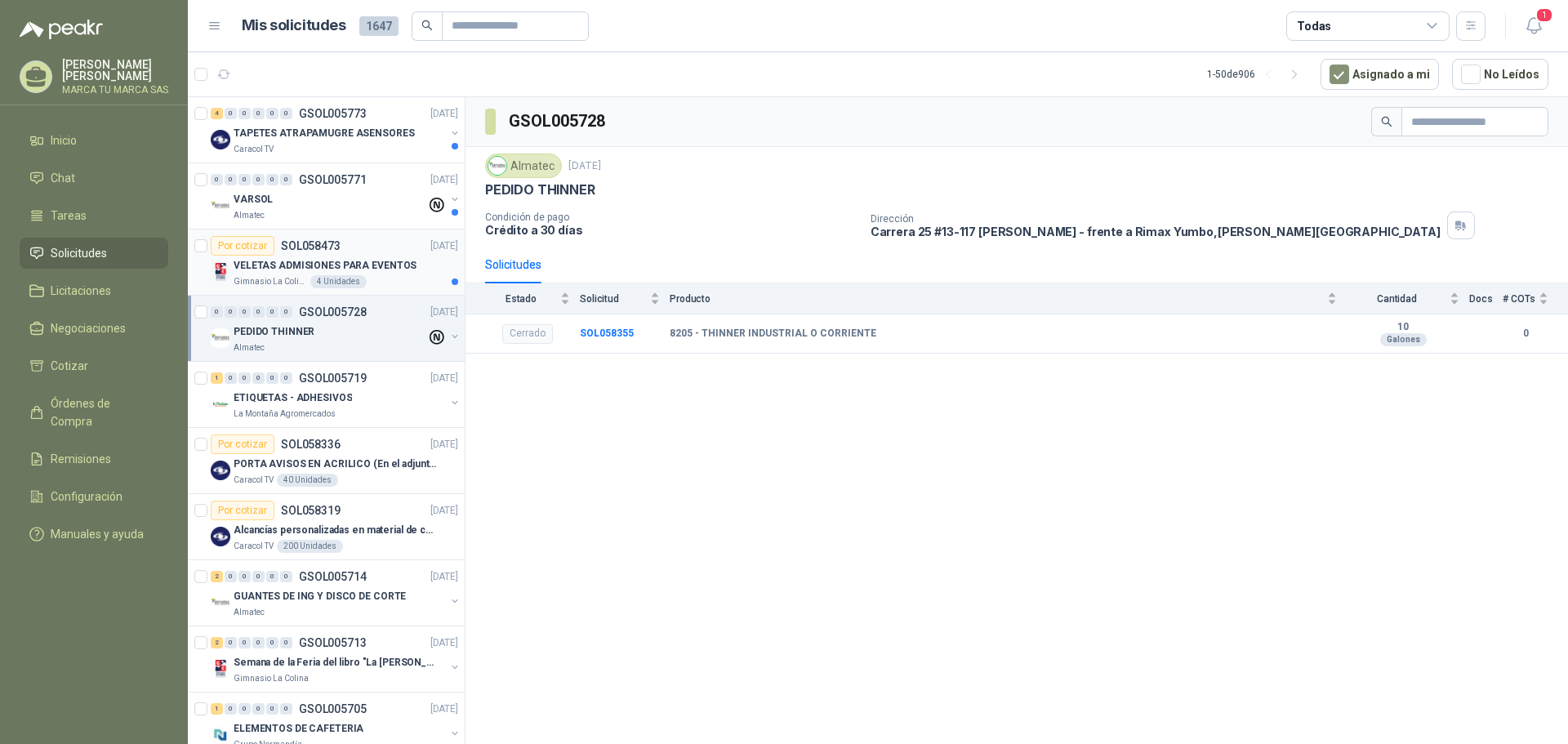
click at [388, 272] on p "VELETAS ADMISIONES PARA EVENTOS" at bounding box center [325, 266] width 183 height 16
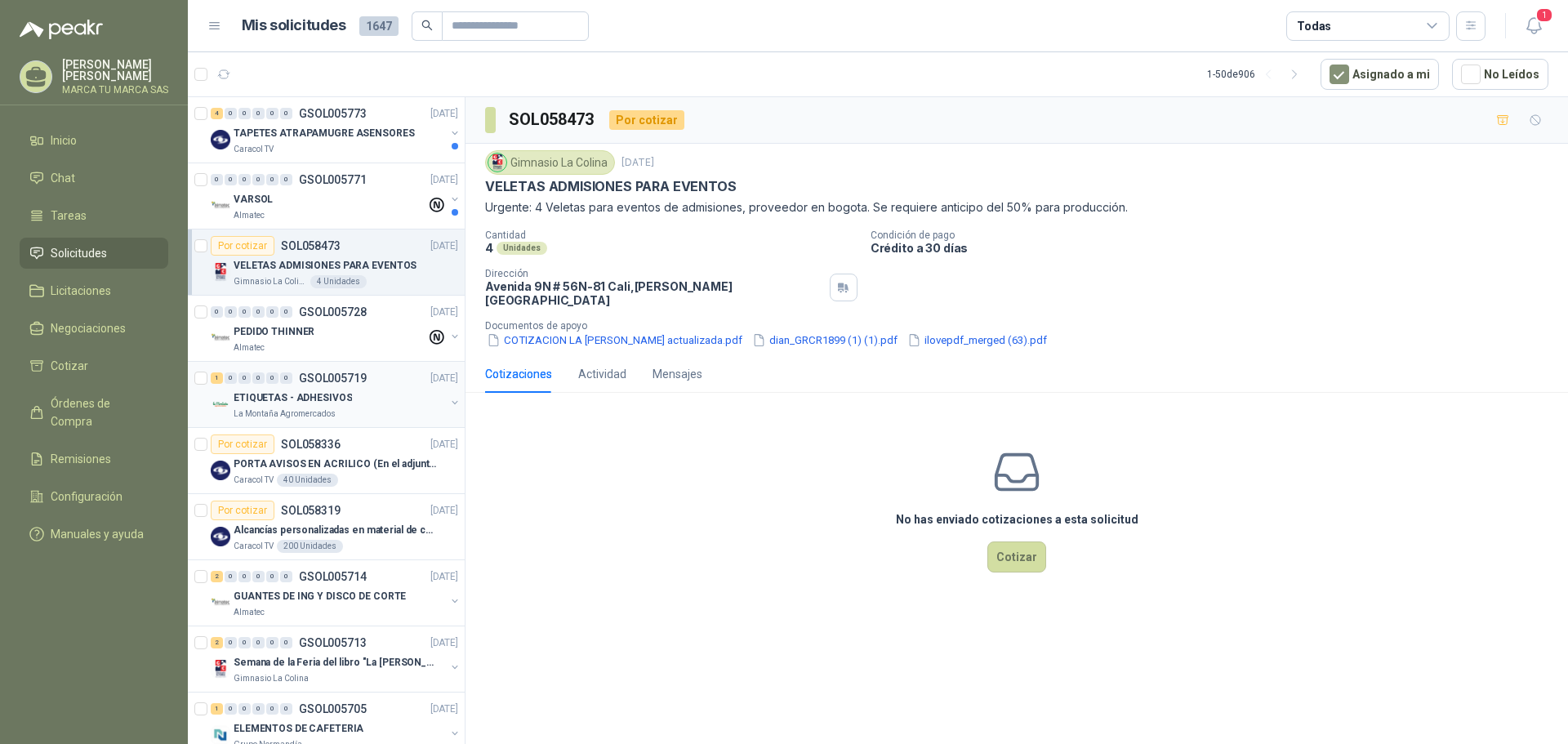
click at [342, 402] on p "ETIQUETAS - ADHESIVOS" at bounding box center [292, 398] width 118 height 16
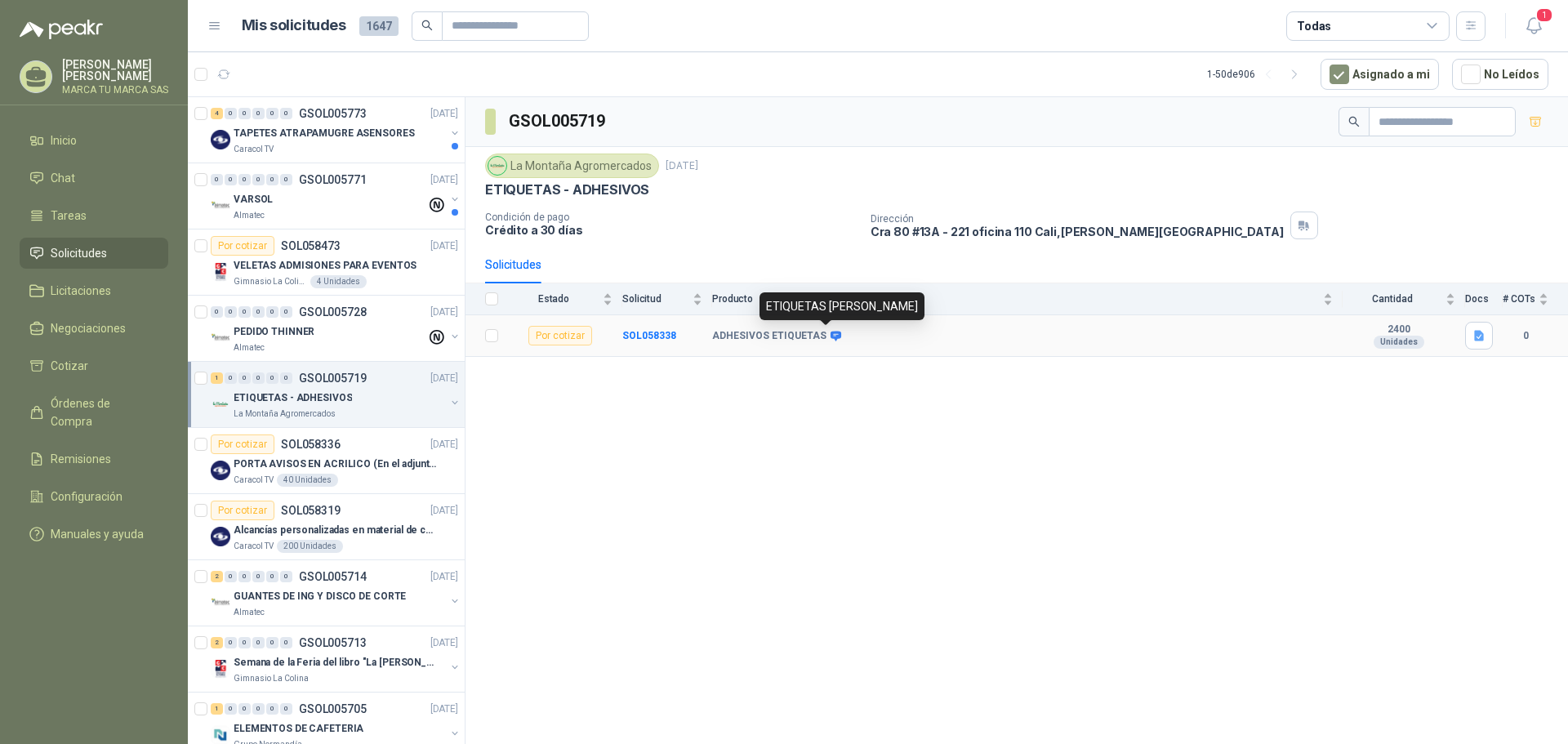
click at [832, 333] on icon at bounding box center [836, 336] width 11 height 10
click at [799, 333] on b "ADHESIVOS ETIQUETAS" at bounding box center [769, 336] width 114 height 13
click at [659, 333] on b "SOL058338" at bounding box center [649, 336] width 54 height 12
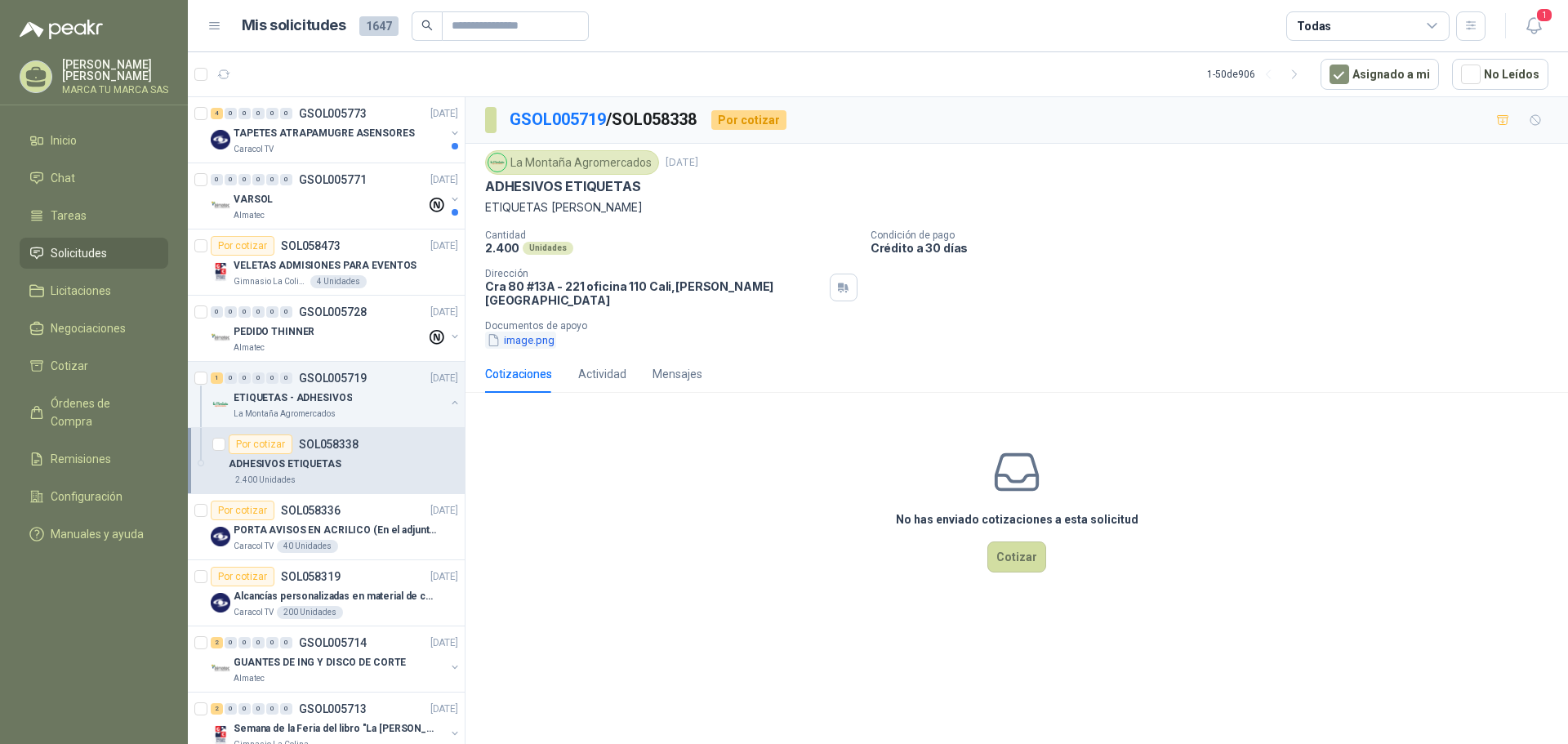
click at [544, 332] on button "image.png" at bounding box center [521, 340] width 72 height 17
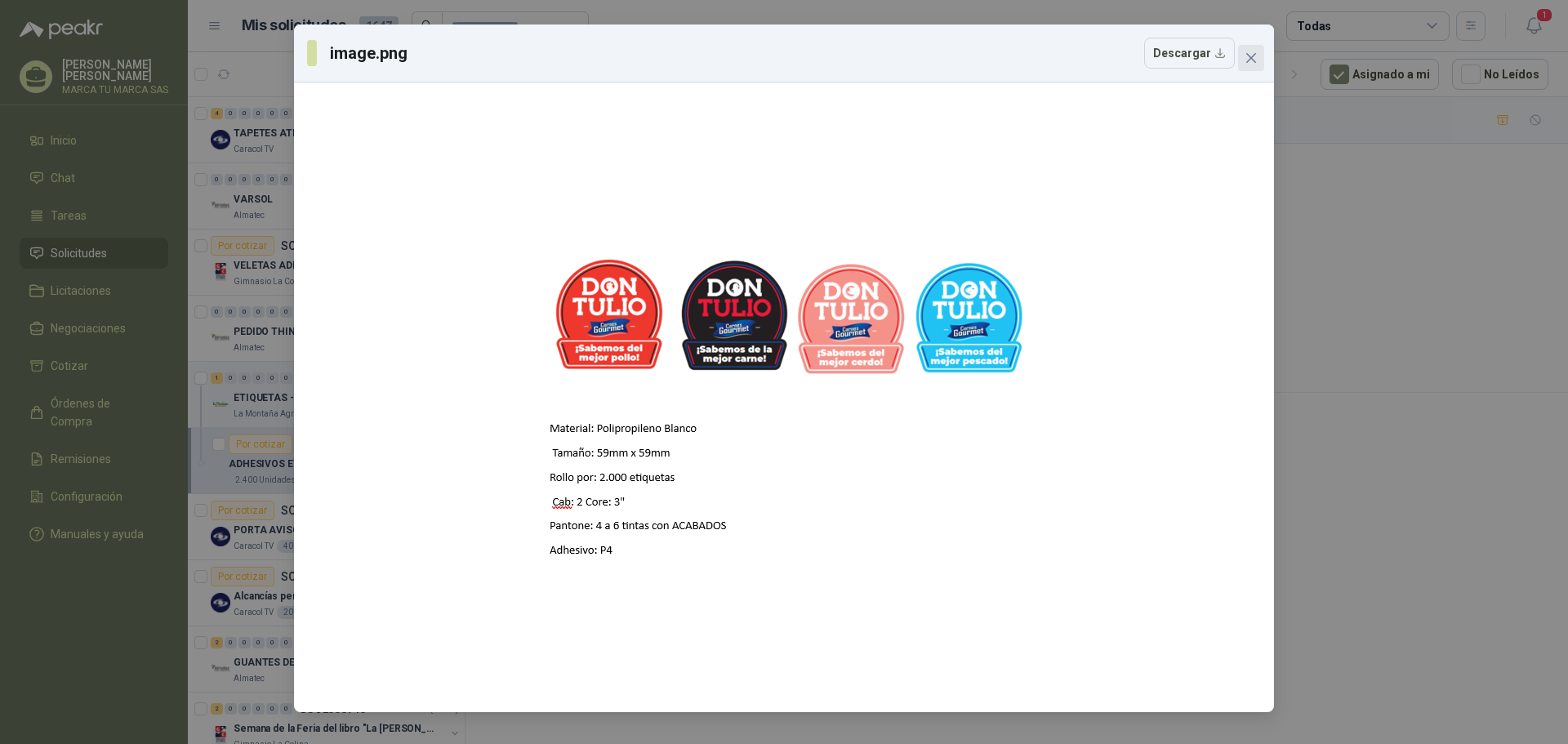
click at [1249, 57] on icon "close" at bounding box center [1251, 58] width 10 height 10
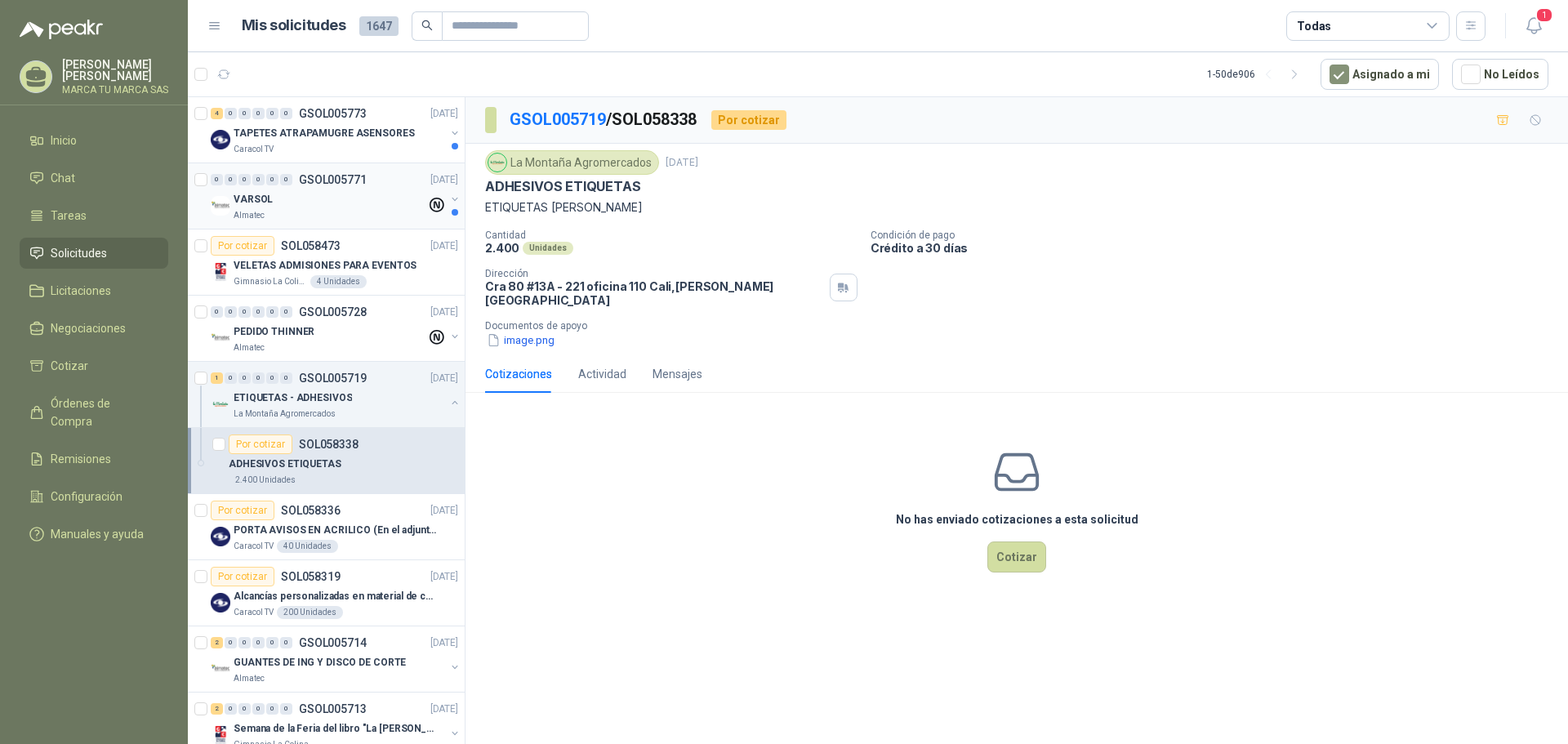
click at [385, 191] on div "VARSOL" at bounding box center [330, 200] width 193 height 20
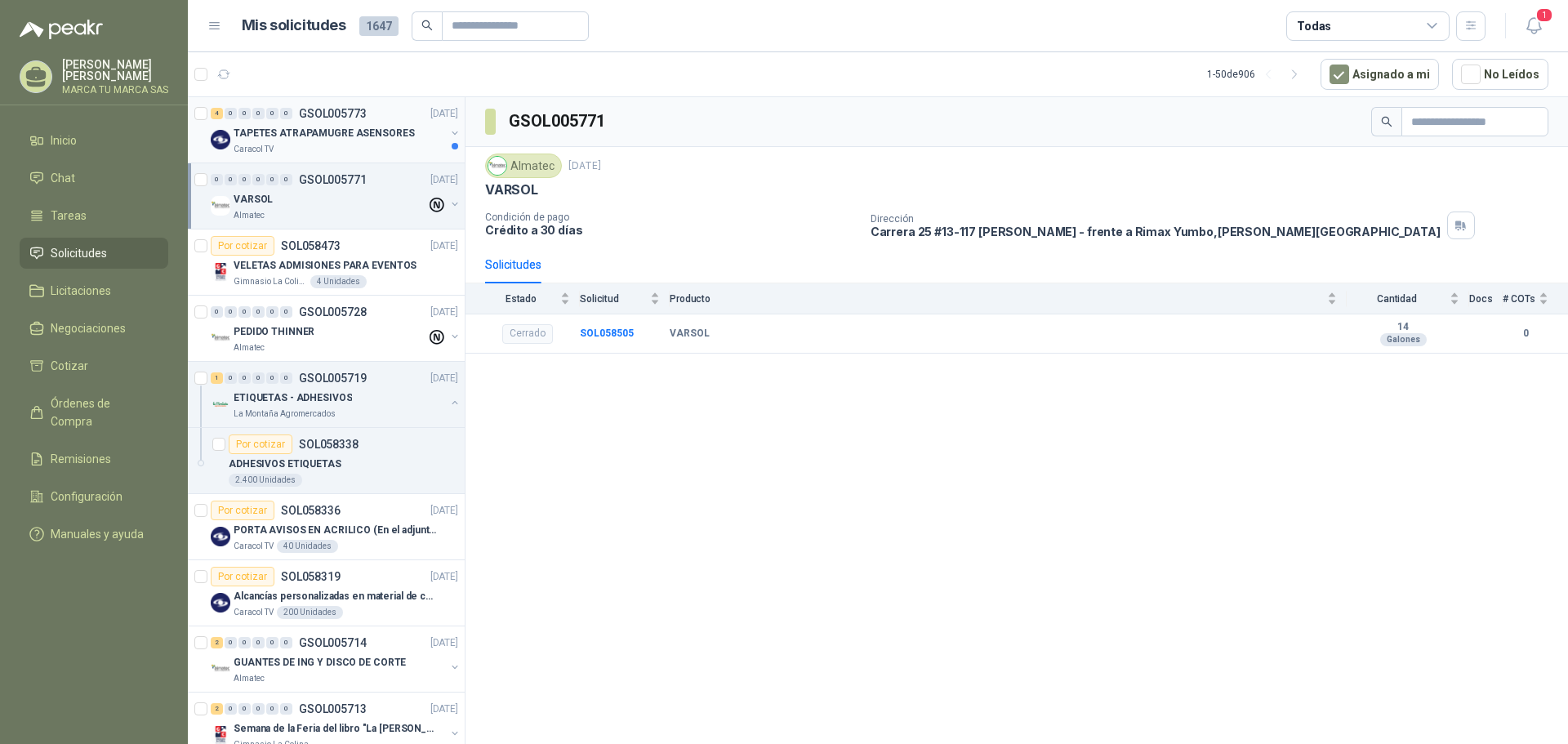
click at [384, 147] on div "Caracol TV" at bounding box center [339, 149] width 212 height 13
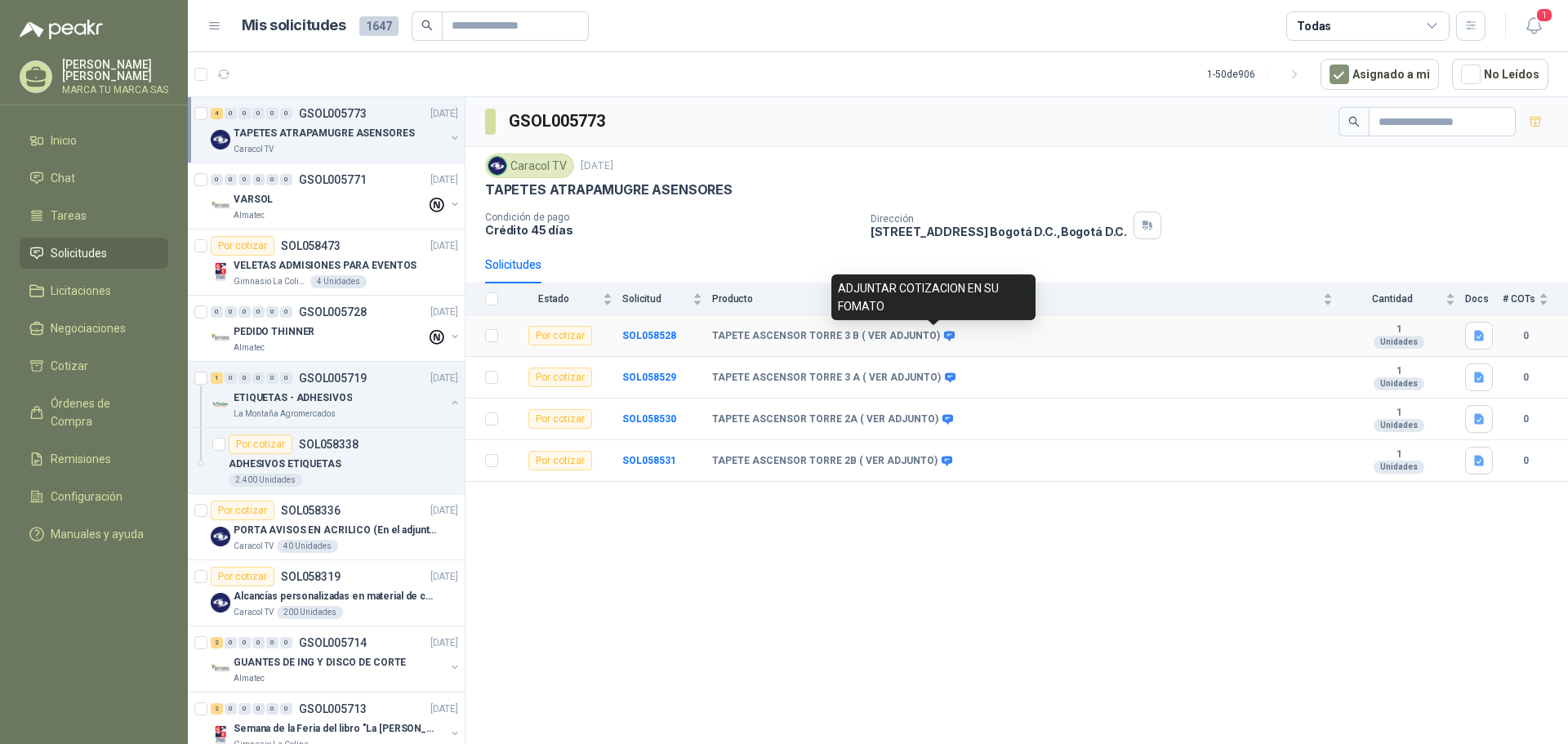
click at [943, 331] on icon at bounding box center [949, 336] width 12 height 12
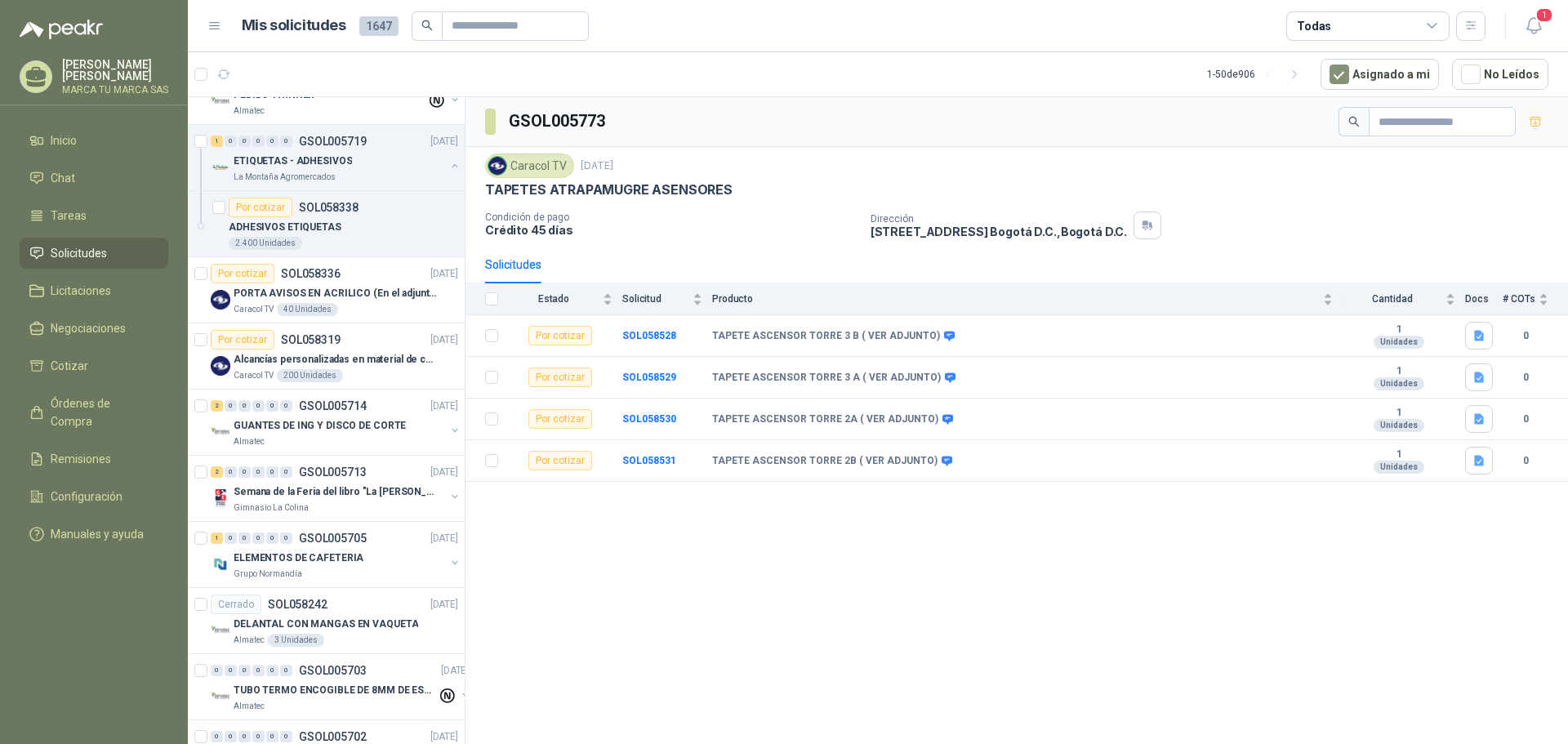
scroll to position [245, 0]
